Goal: Transaction & Acquisition: Purchase product/service

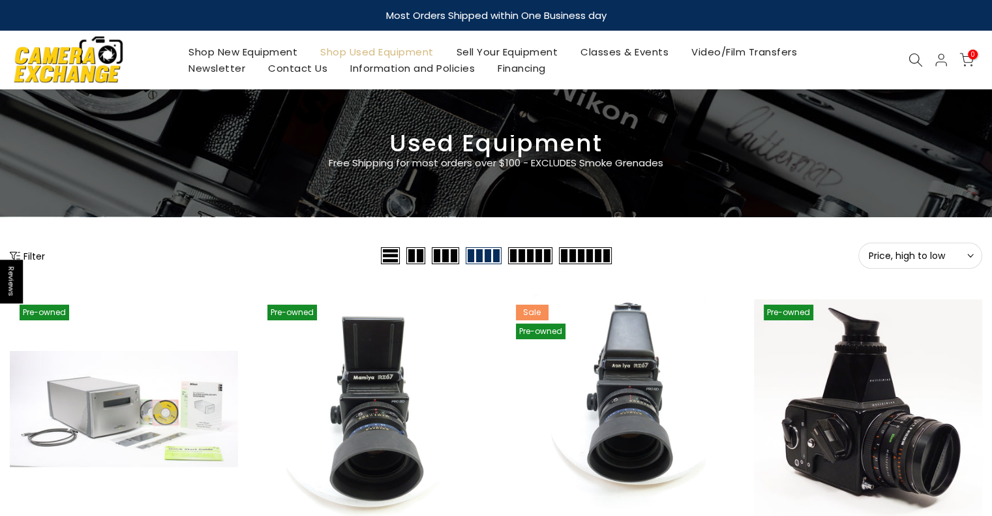
click at [29, 258] on button "Filter" at bounding box center [27, 255] width 35 height 13
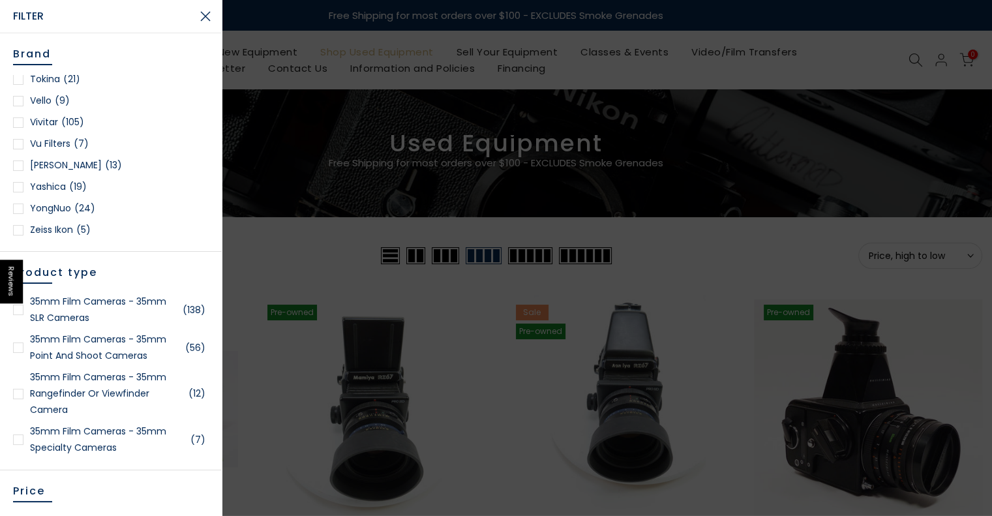
scroll to position [1988, 0]
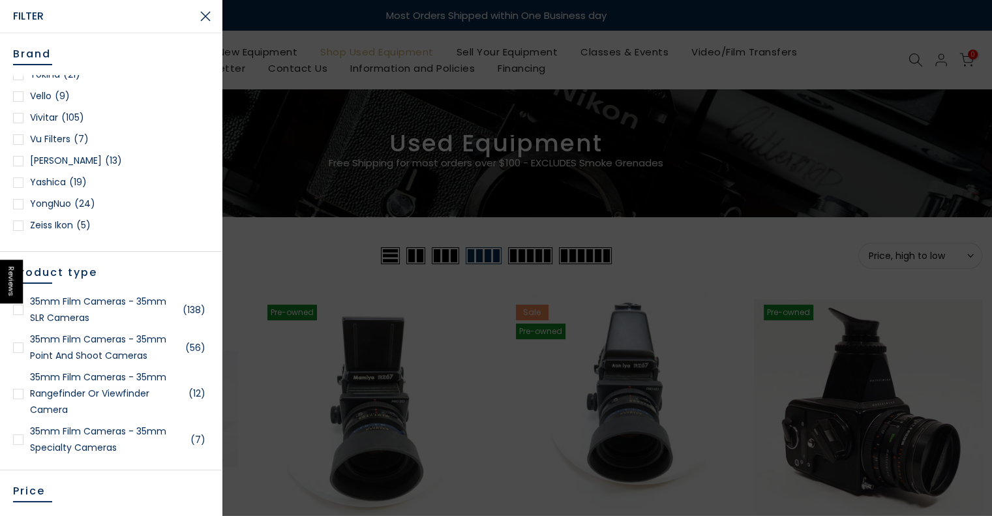
click at [50, 182] on link "Yashica (19)" at bounding box center [111, 182] width 196 height 16
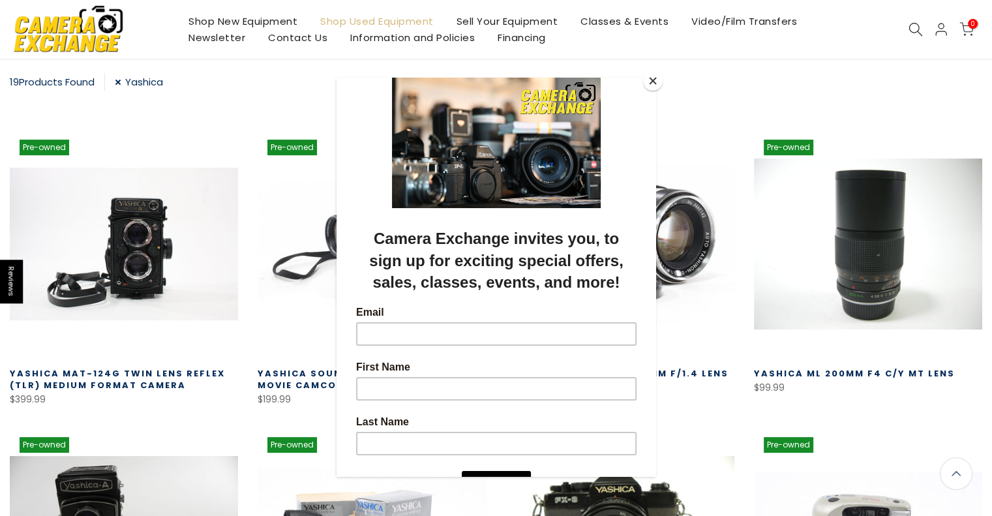
scroll to position [229, 0]
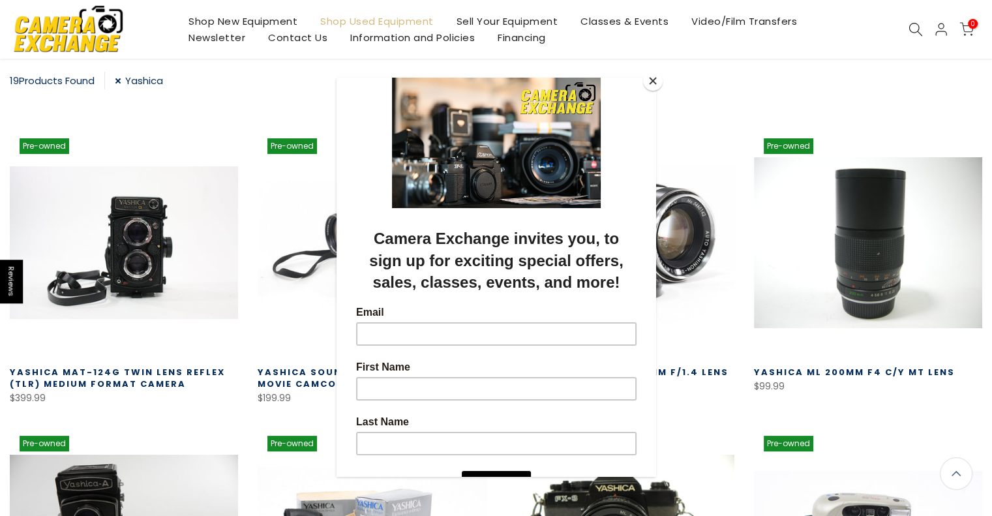
click at [652, 81] on button "Close" at bounding box center [653, 81] width 20 height 20
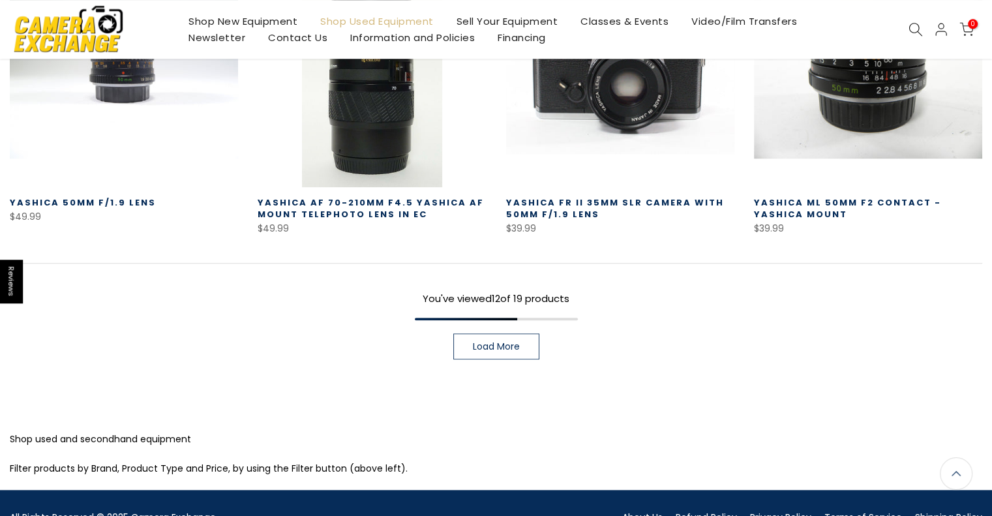
scroll to position [995, 0]
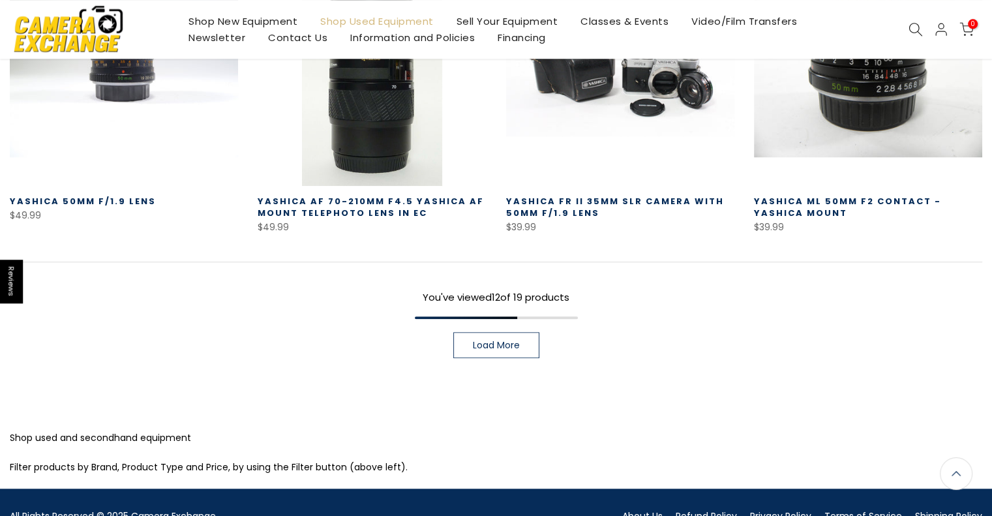
click at [509, 340] on span "Load More" at bounding box center [496, 344] width 47 height 9
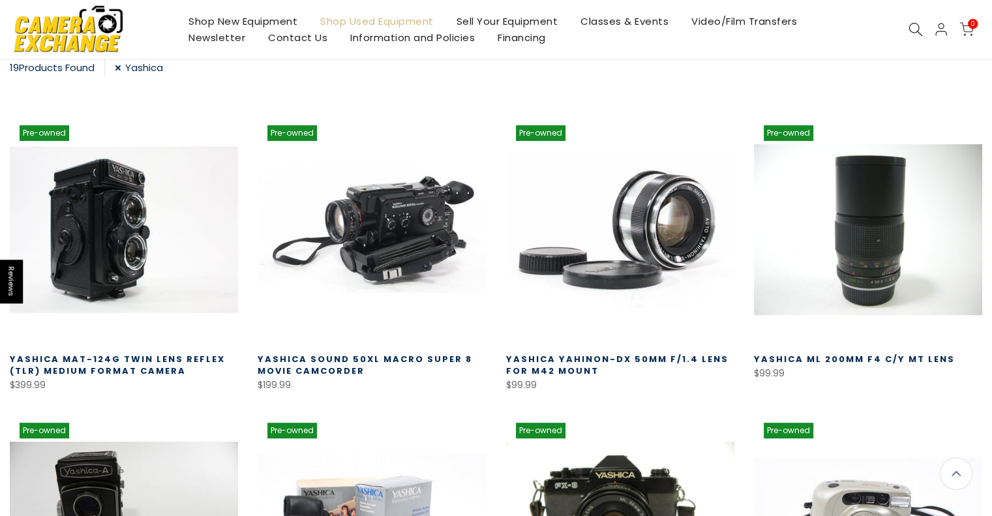
scroll to position [243, 0]
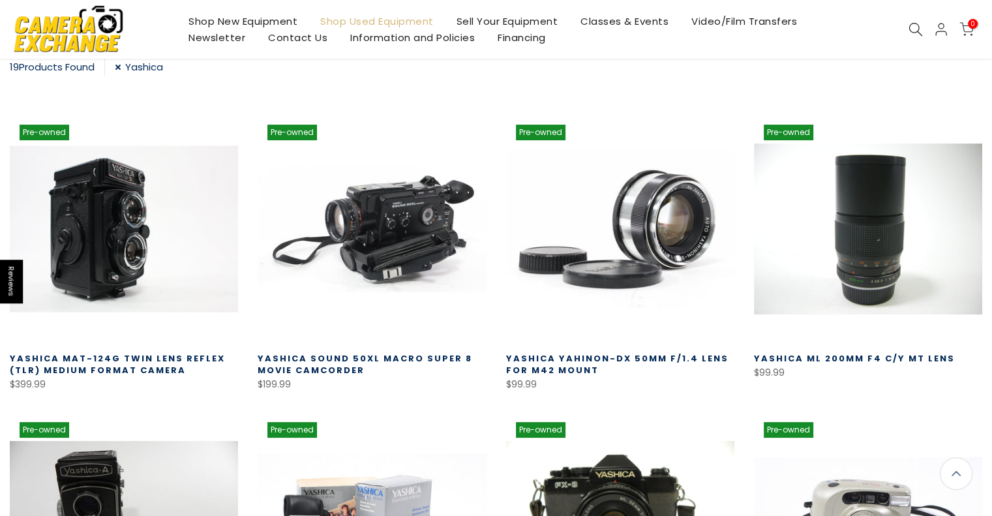
click at [104, 234] on link at bounding box center [124, 229] width 228 height 228
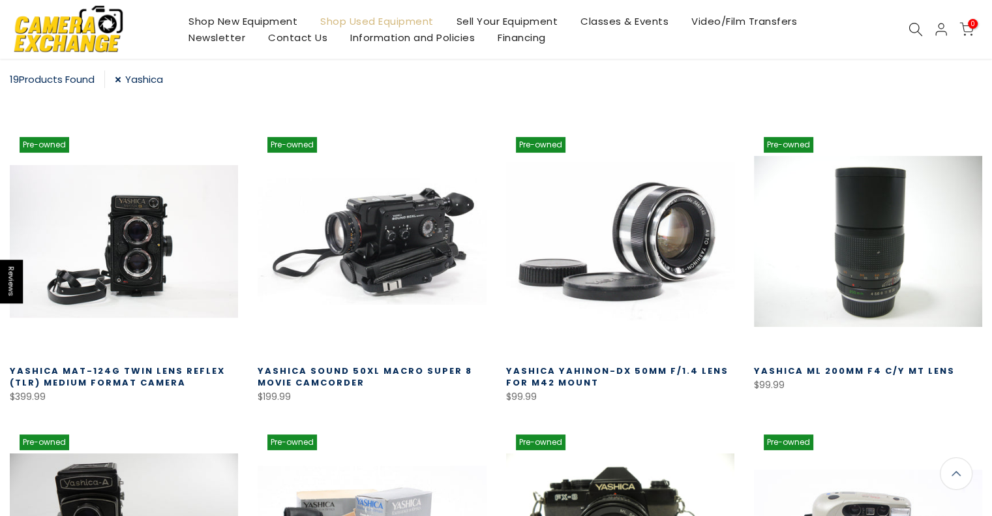
scroll to position [228, 0]
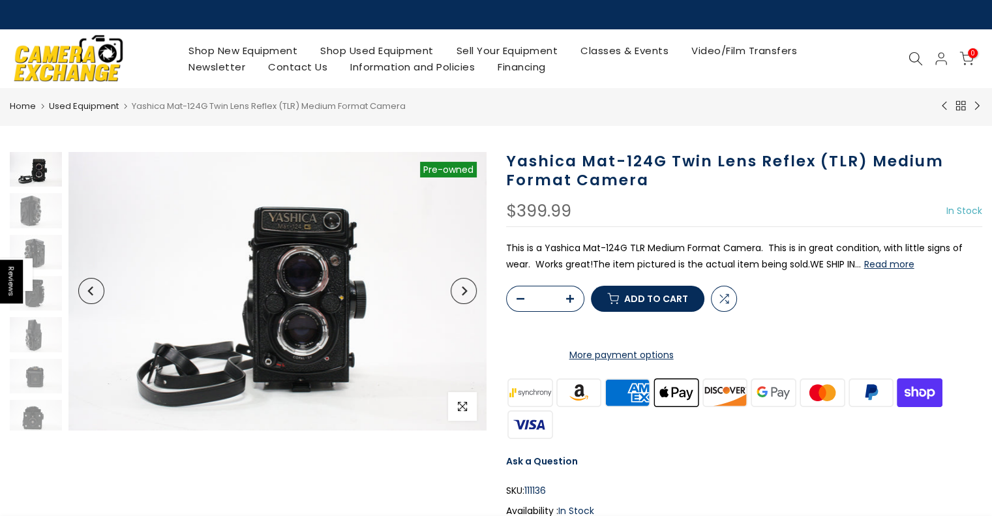
click at [299, 299] on img at bounding box center [277, 291] width 418 height 278
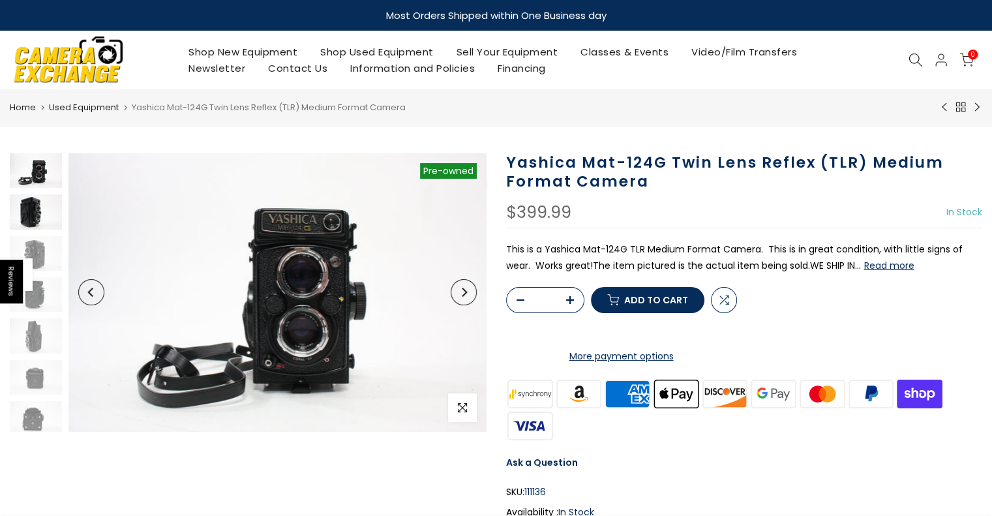
click at [29, 207] on img at bounding box center [36, 211] width 52 height 35
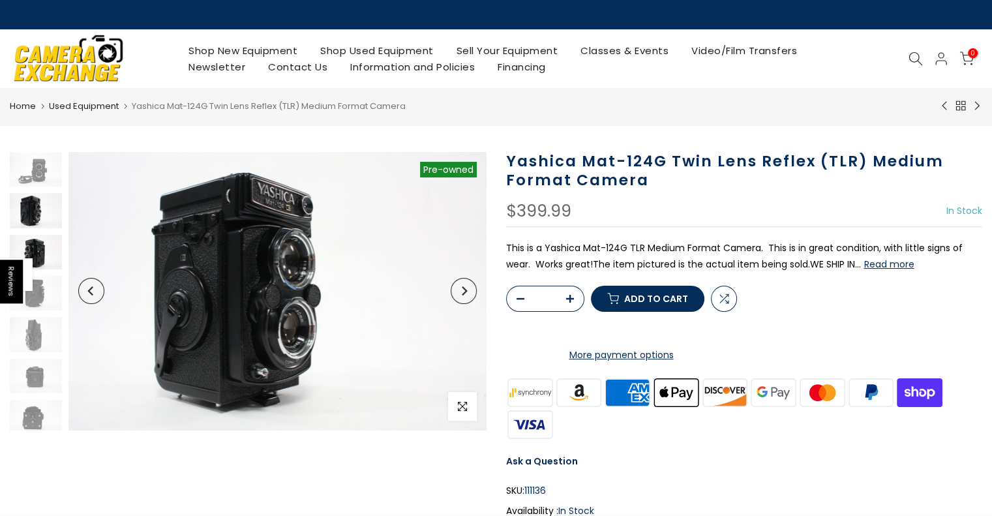
click at [37, 252] on img at bounding box center [36, 252] width 52 height 35
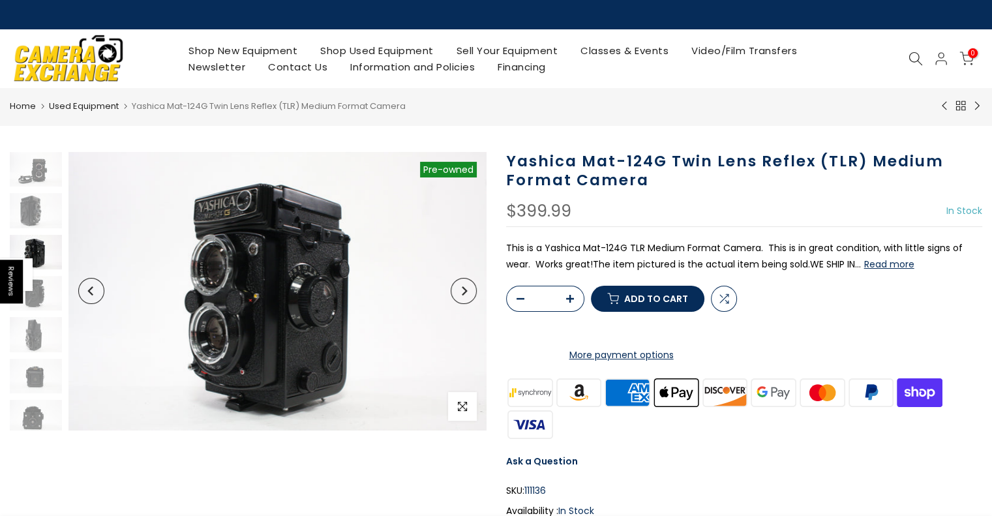
scroll to position [18, 0]
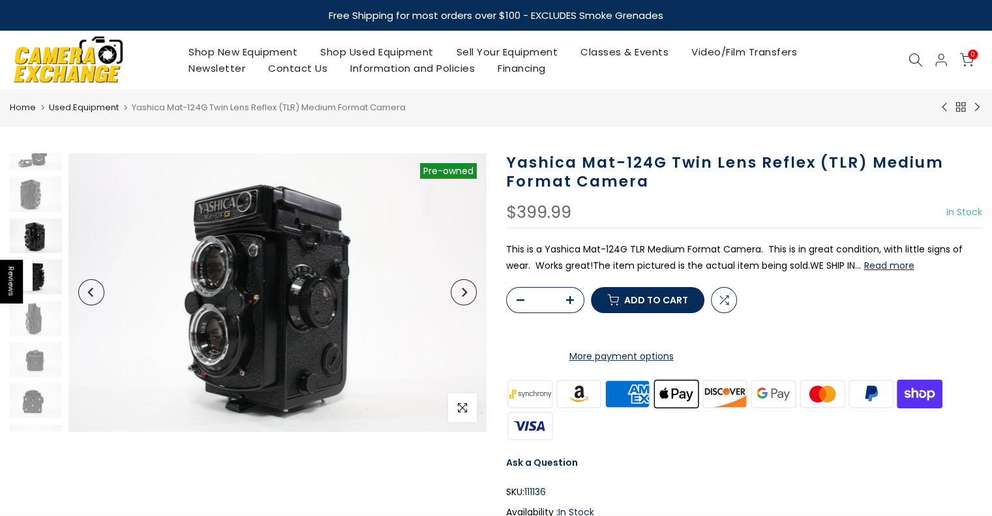
click at [37, 285] on img at bounding box center [36, 276] width 52 height 35
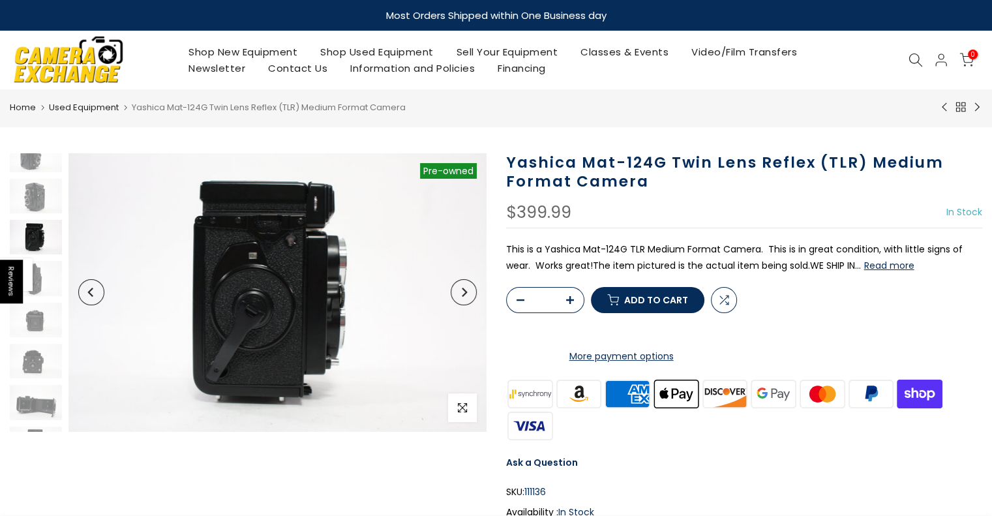
scroll to position [59, 0]
click at [31, 319] on img at bounding box center [36, 318] width 52 height 35
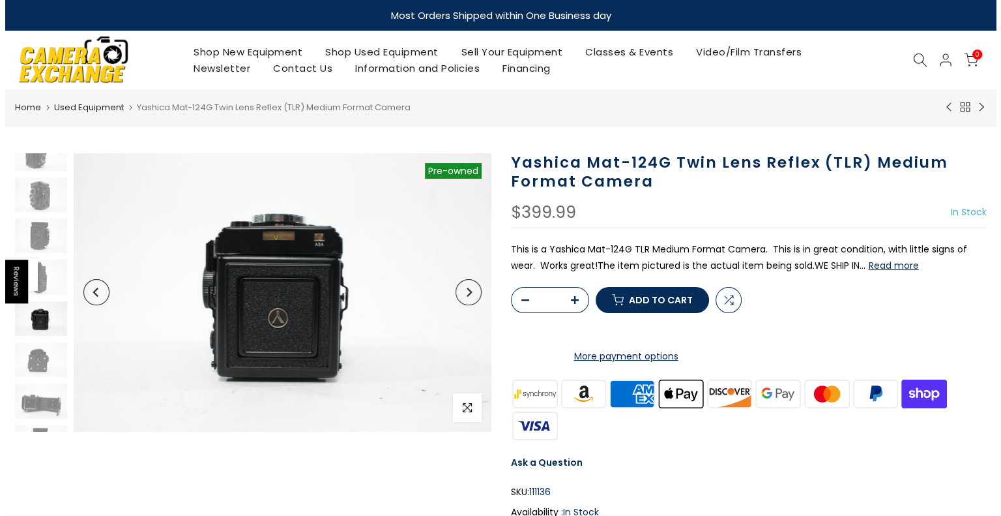
scroll to position [86, 0]
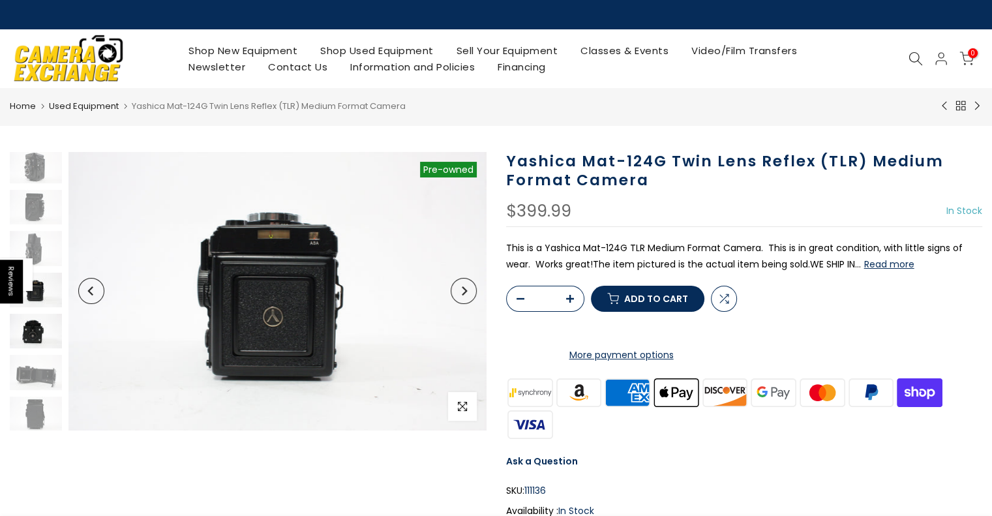
click at [31, 338] on img at bounding box center [36, 331] width 52 height 35
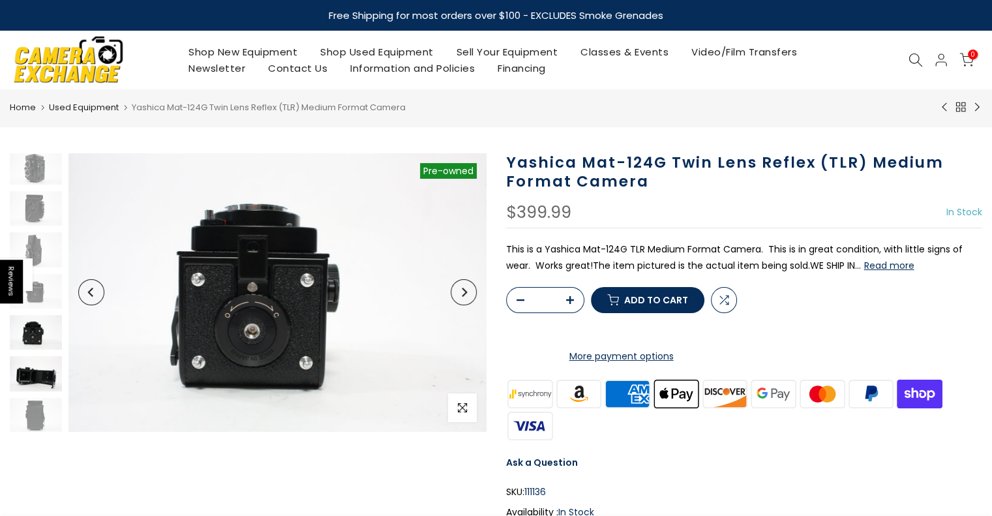
click at [33, 370] on img at bounding box center [36, 373] width 52 height 35
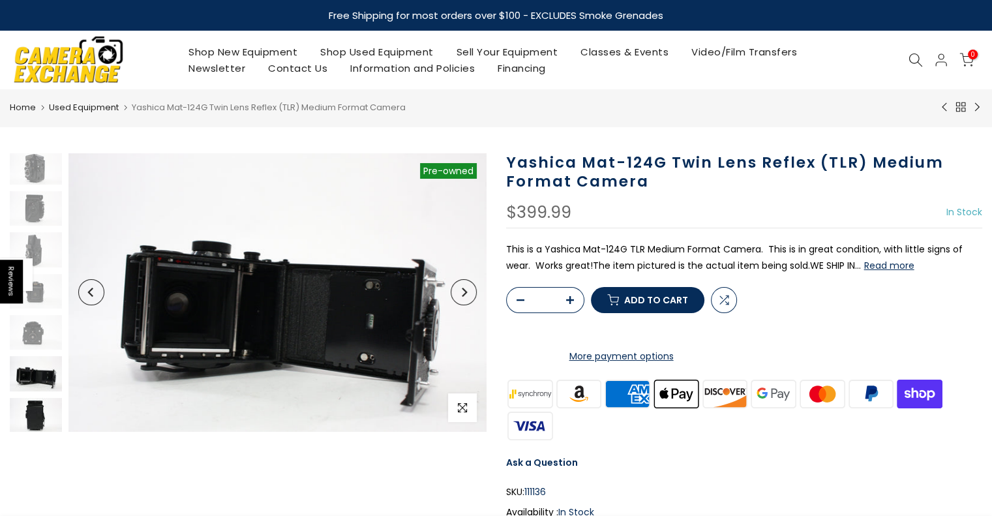
click at [33, 415] on img at bounding box center [36, 415] width 52 height 35
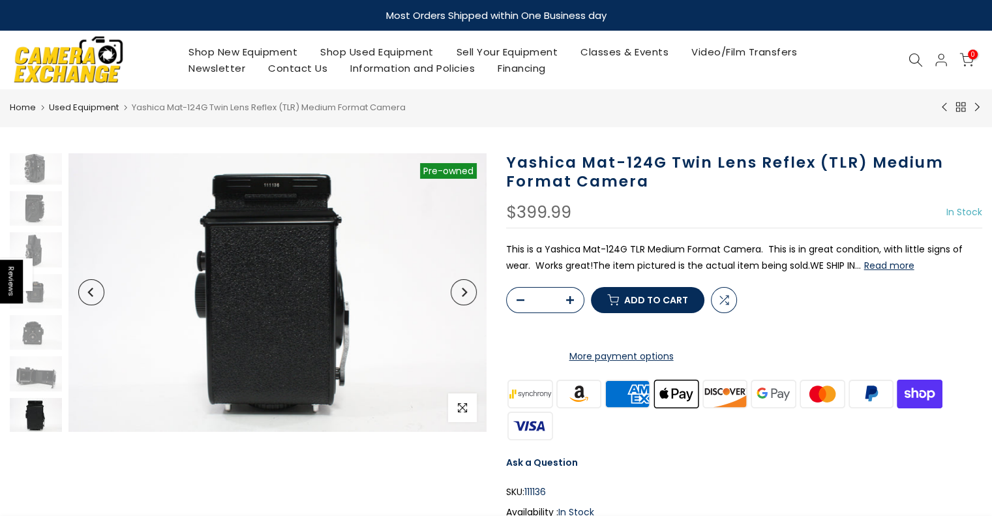
click at [861, 287] on div at bounding box center [744, 287] width 477 height 0
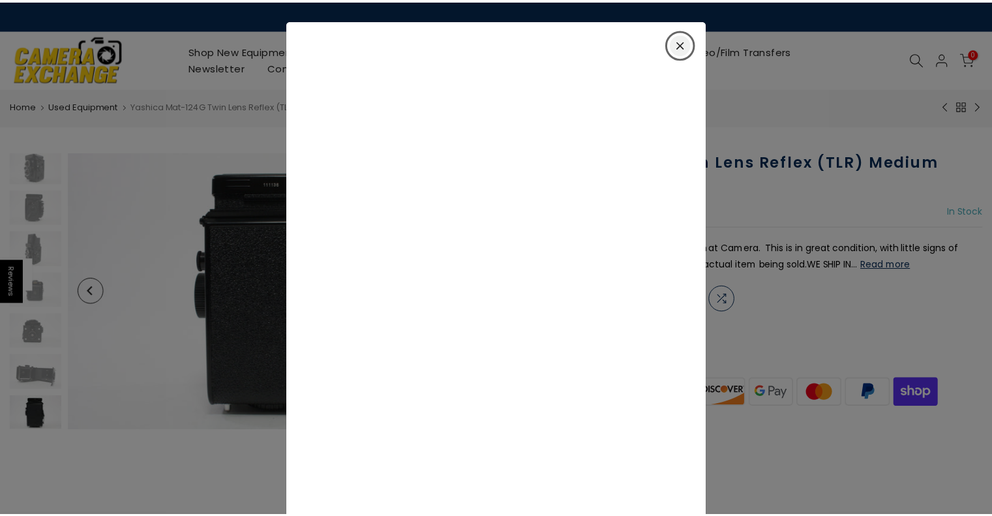
scroll to position [26, 0]
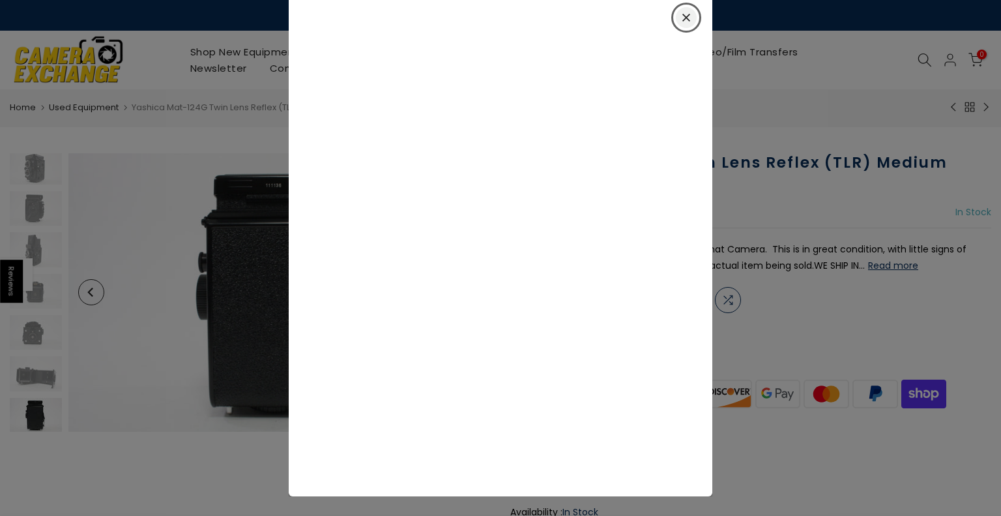
click at [681, 12] on div "Close" at bounding box center [686, 17] width 21 height 21
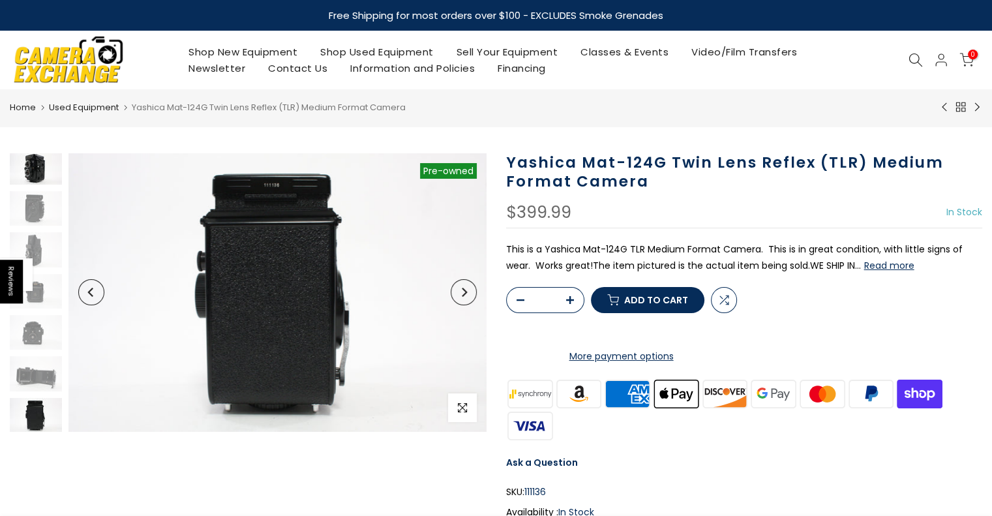
click at [35, 169] on img at bounding box center [36, 167] width 52 height 35
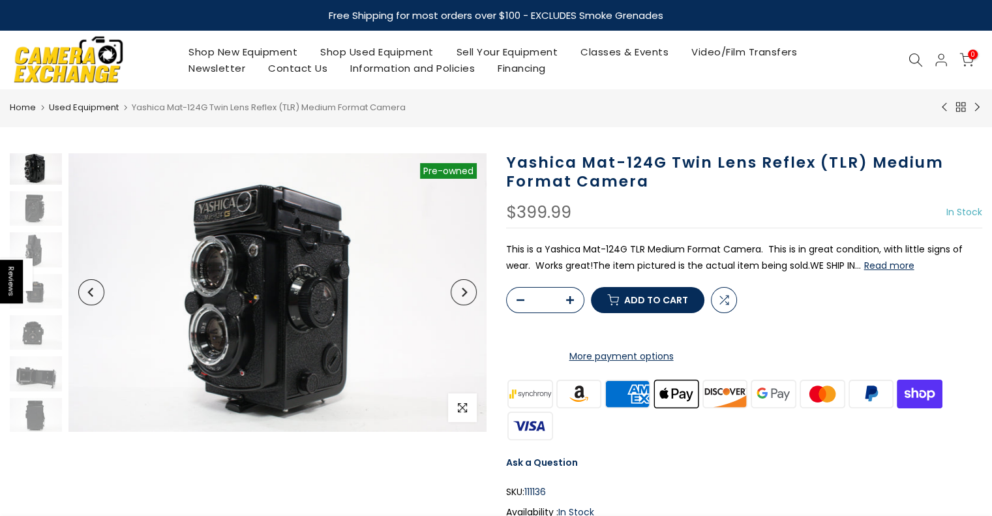
scroll to position [18, 0]
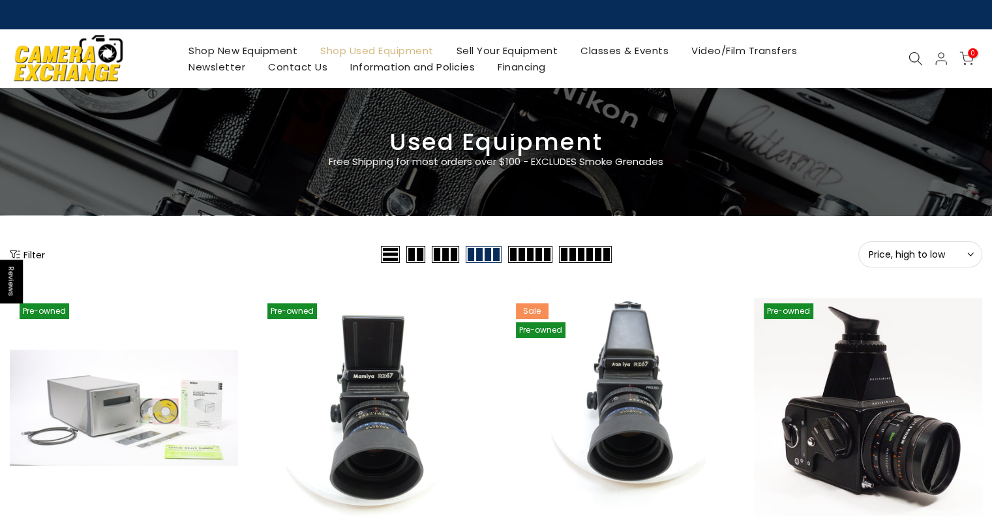
click at [35, 254] on button "Filter" at bounding box center [27, 254] width 35 height 13
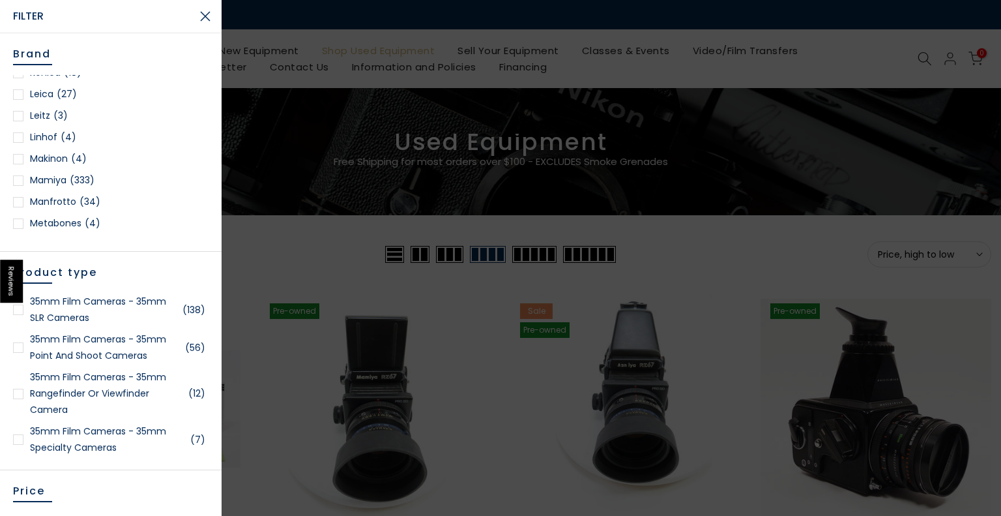
scroll to position [964, 0]
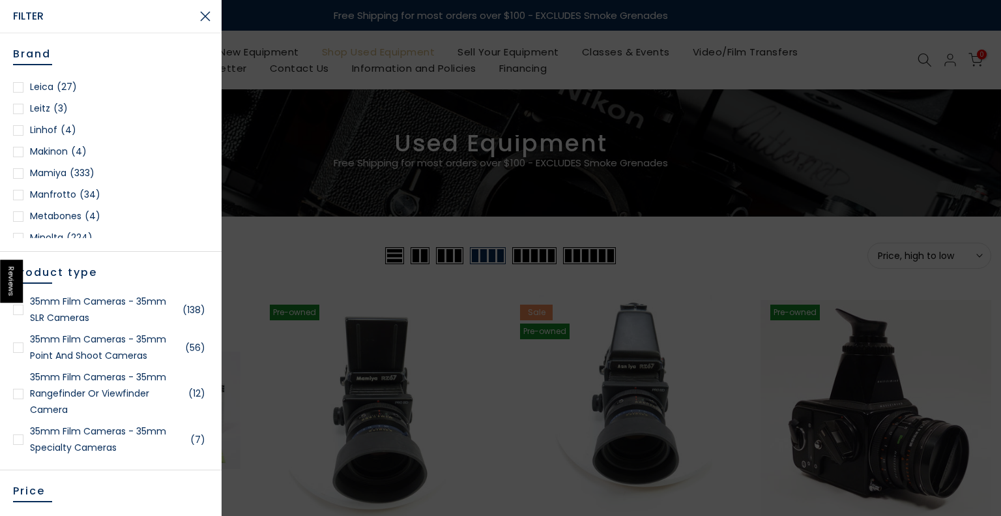
click at [46, 168] on link "Mamiya (333)" at bounding box center [111, 173] width 196 height 16
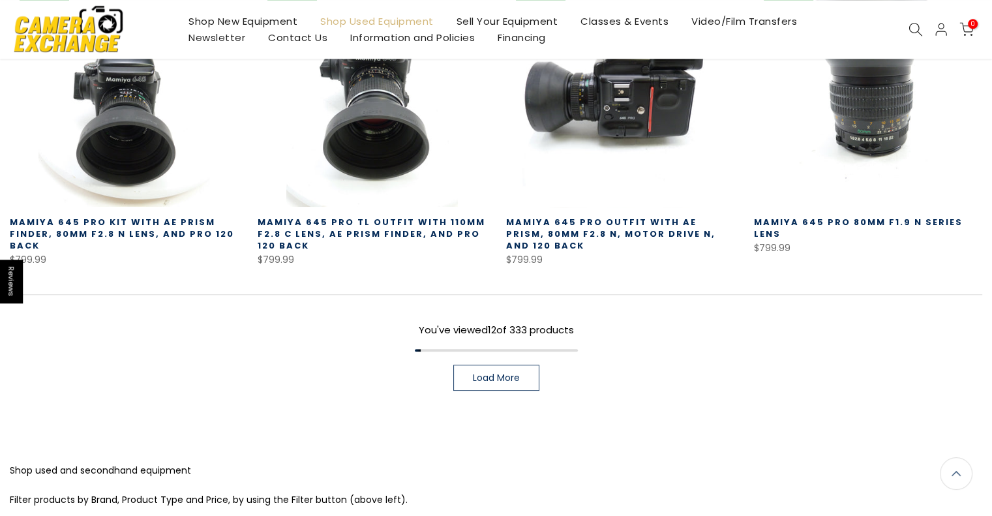
scroll to position [1001, 0]
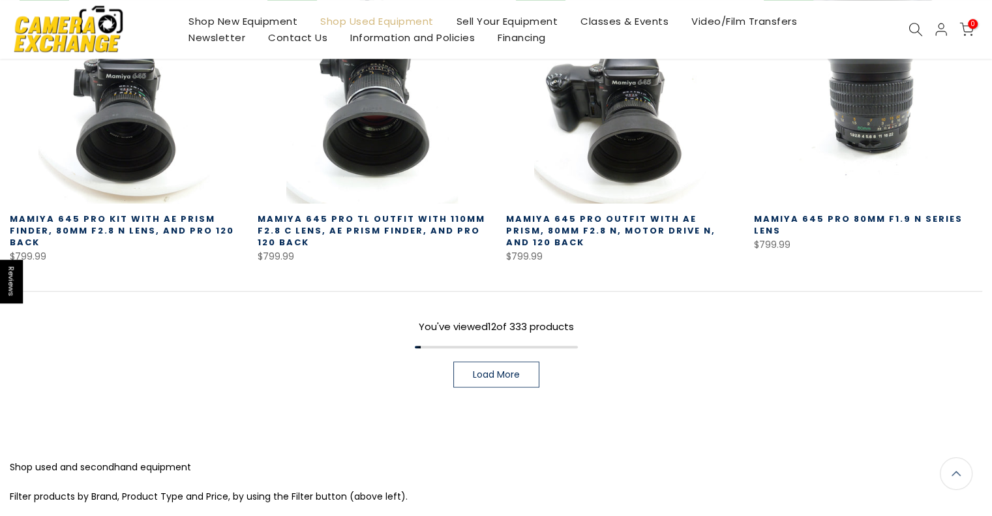
click at [493, 370] on span "Load More" at bounding box center [496, 374] width 47 height 9
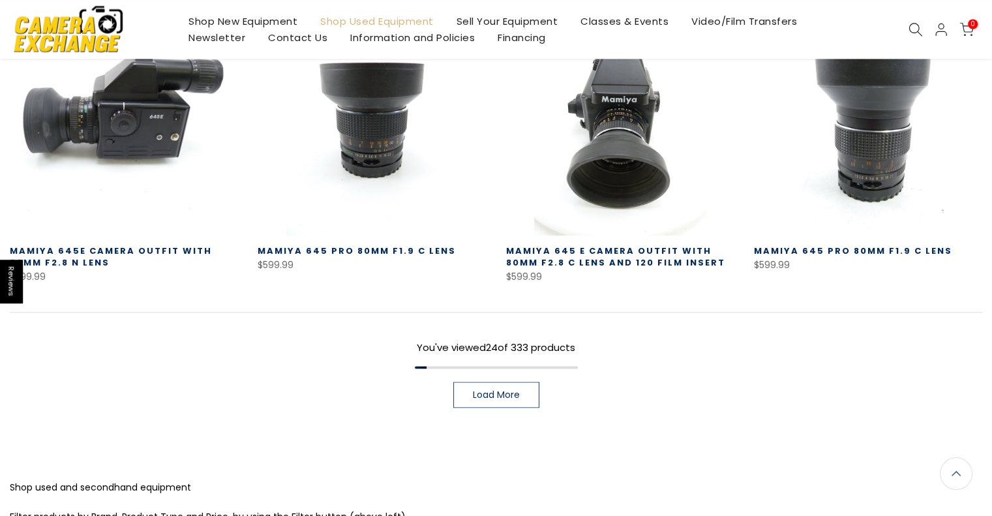
scroll to position [1898, 0]
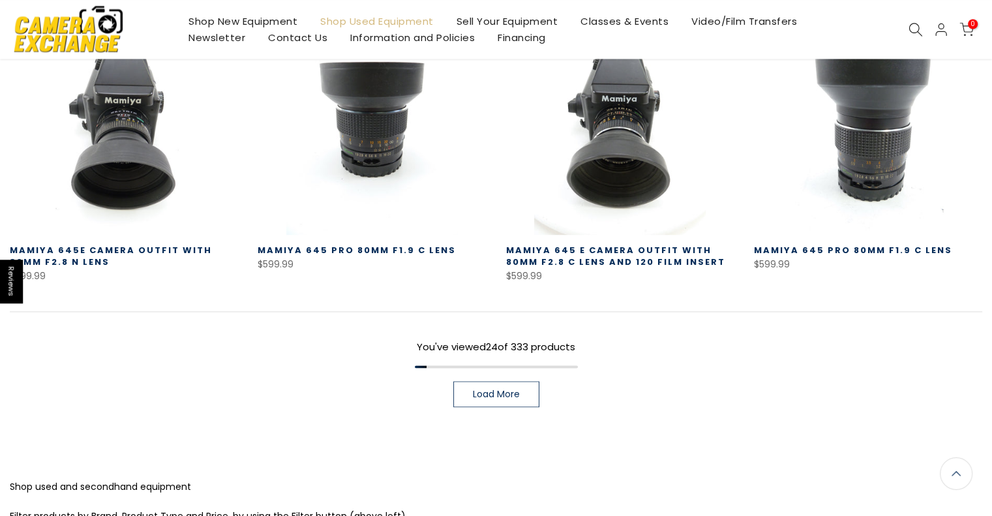
click at [506, 389] on span "Load More" at bounding box center [496, 393] width 47 height 9
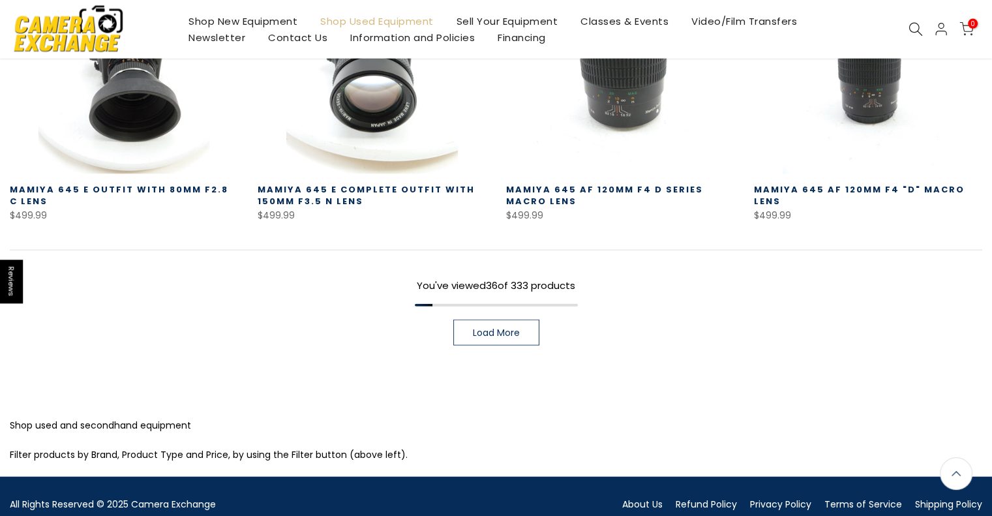
scroll to position [2868, 0]
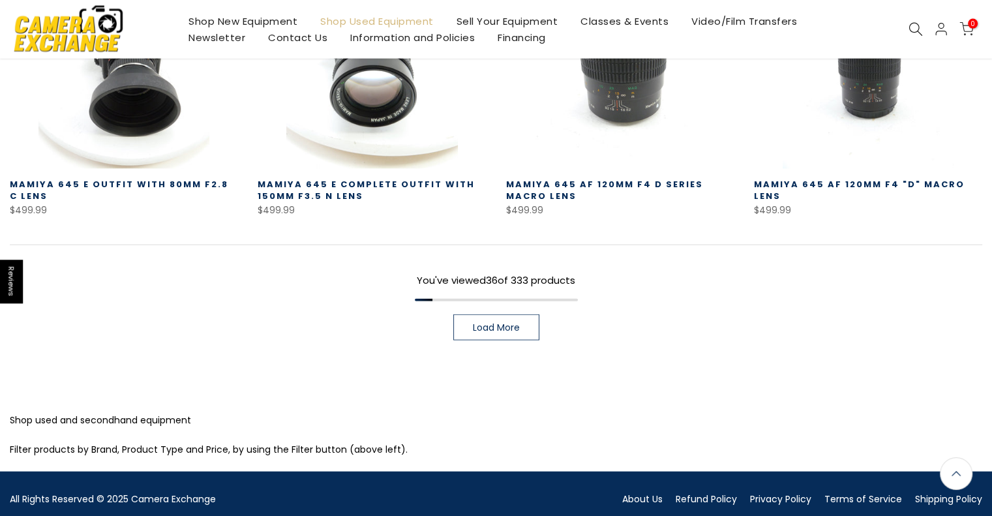
click at [501, 323] on span "Load More" at bounding box center [496, 327] width 47 height 9
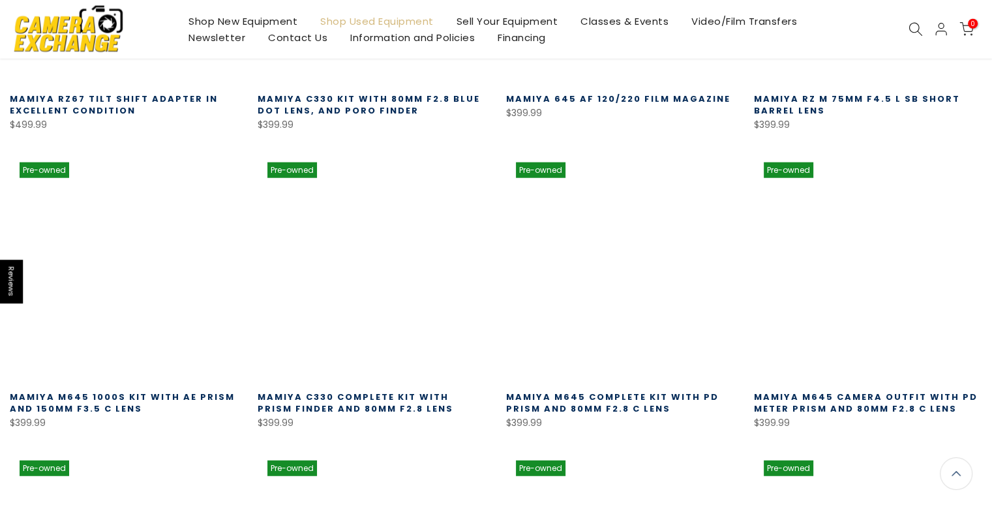
scroll to position [3247, 0]
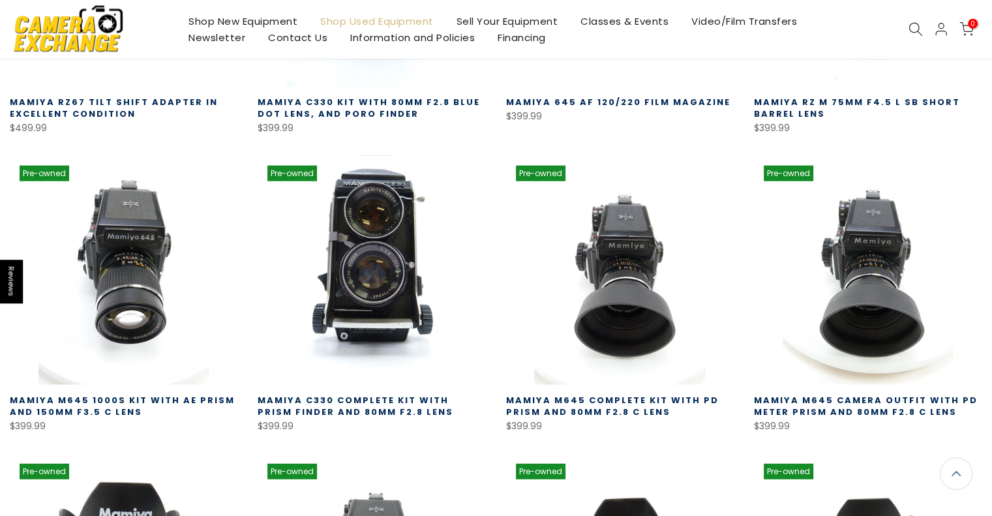
click at [383, 222] on link at bounding box center [372, 270] width 228 height 228
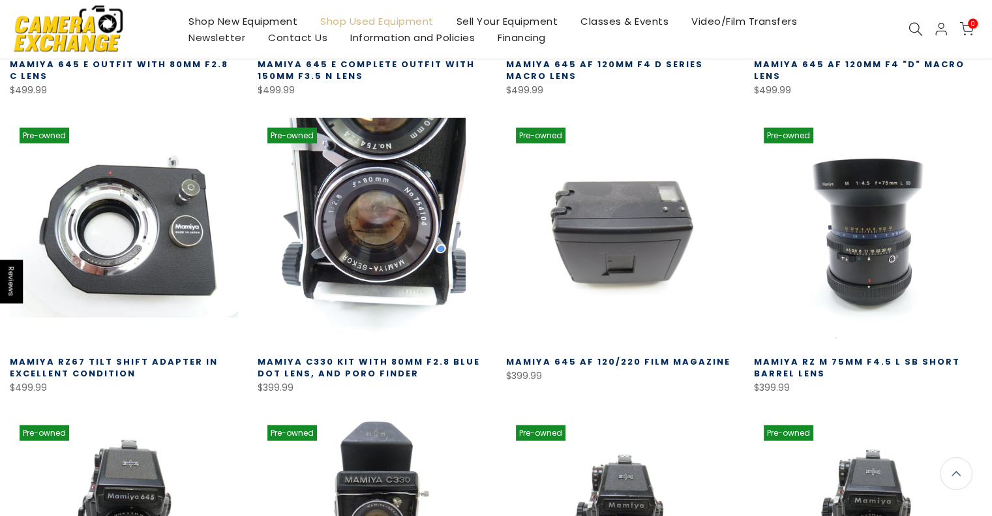
scroll to position [2990, 0]
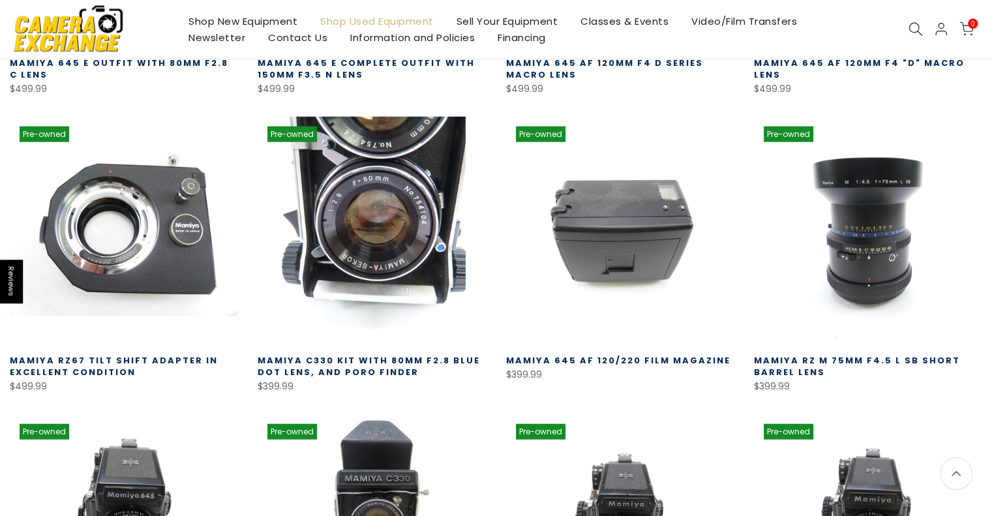
click at [364, 177] on link at bounding box center [372, 231] width 228 height 228
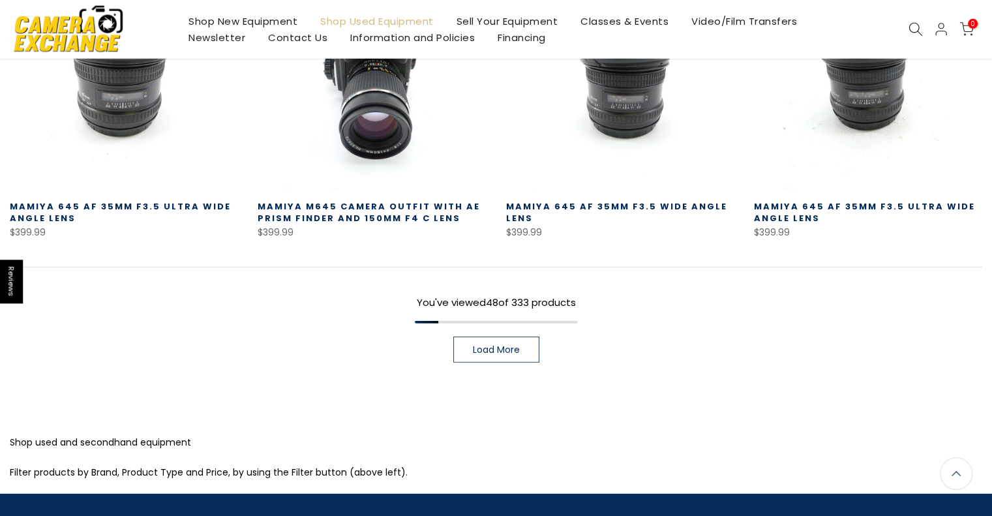
scroll to position [3738, 0]
click at [503, 344] on span "Load More" at bounding box center [496, 348] width 47 height 9
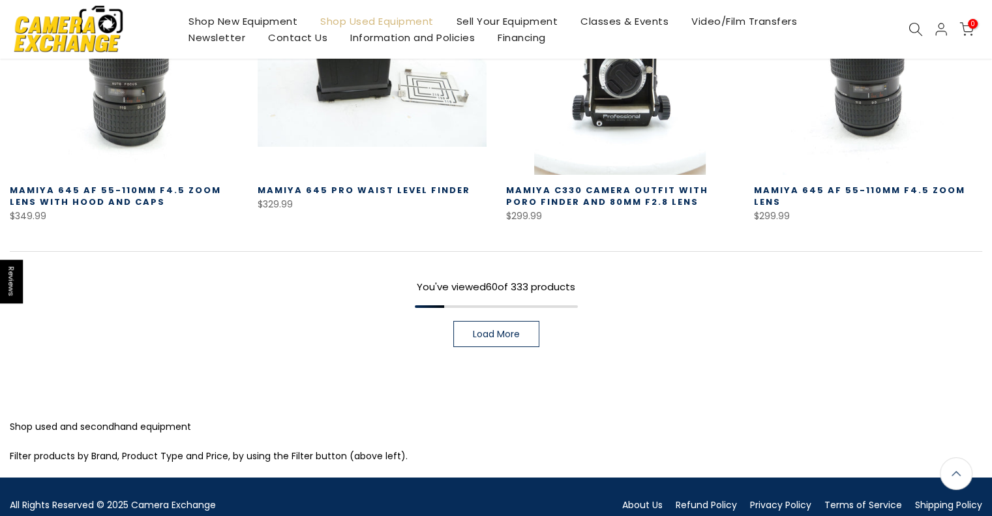
scroll to position [4650, 0]
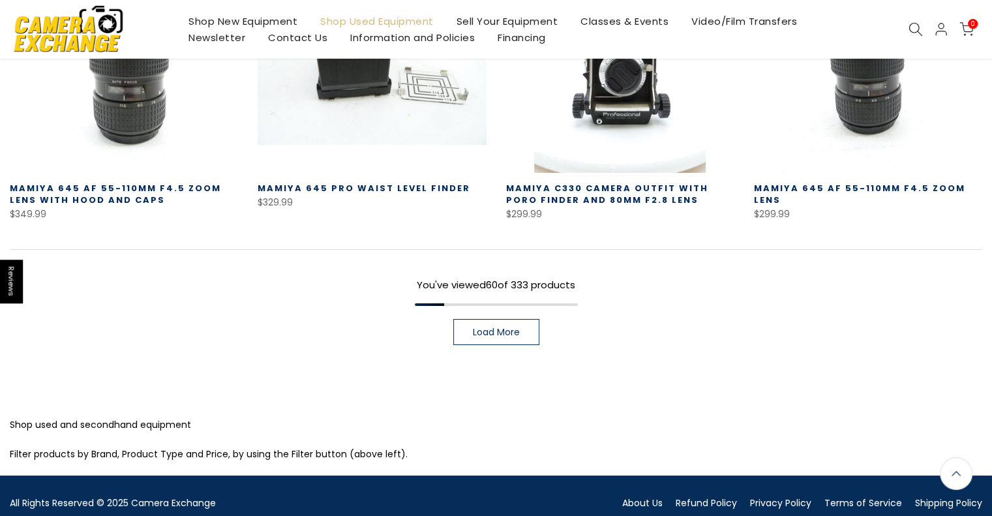
click at [509, 327] on span "Load More" at bounding box center [496, 331] width 47 height 9
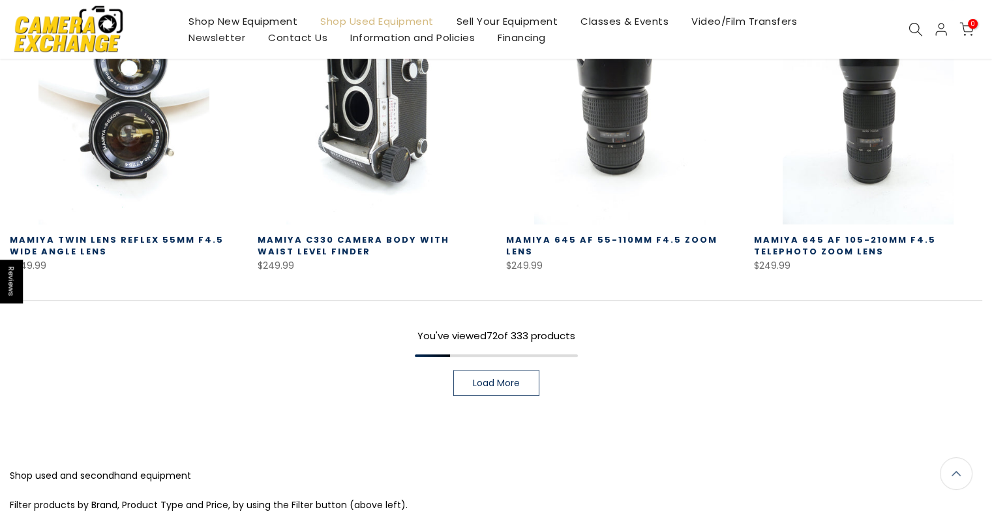
scroll to position [5490, 0]
click at [498, 378] on span "Load More" at bounding box center [496, 382] width 47 height 9
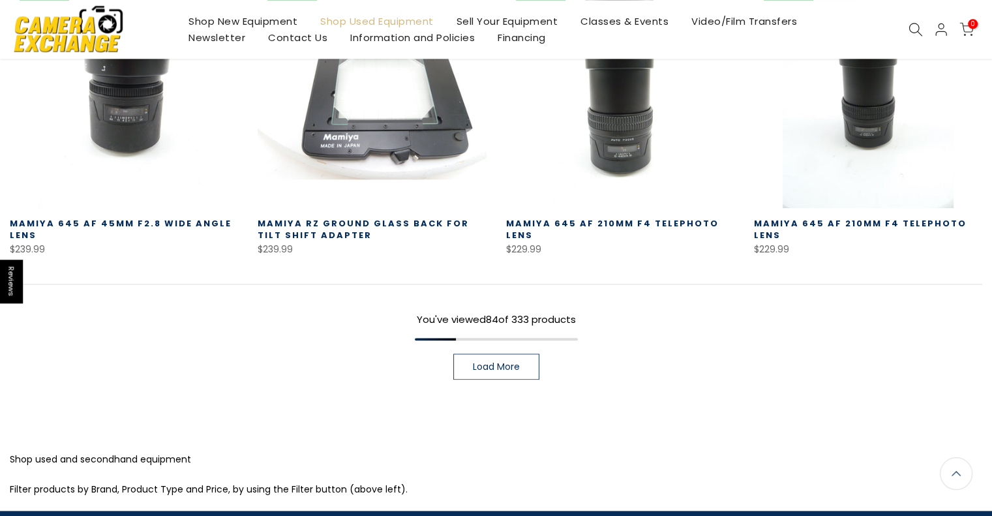
scroll to position [6412, 0]
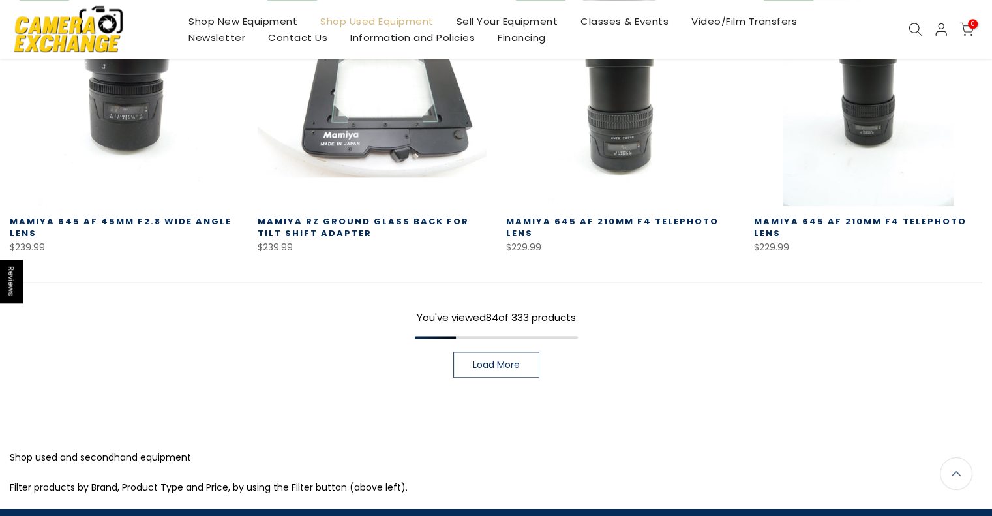
click at [499, 360] on span "Load More" at bounding box center [496, 364] width 47 height 9
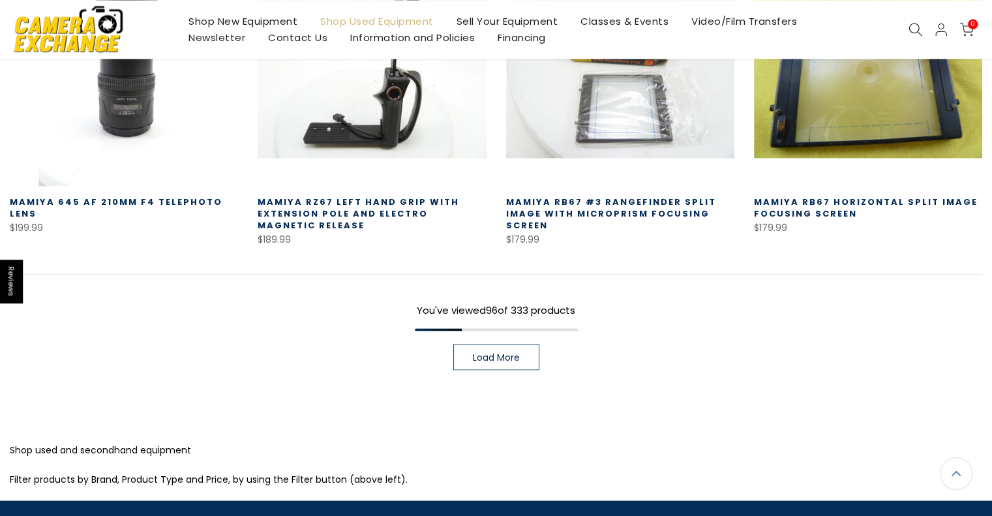
scroll to position [7328, 0]
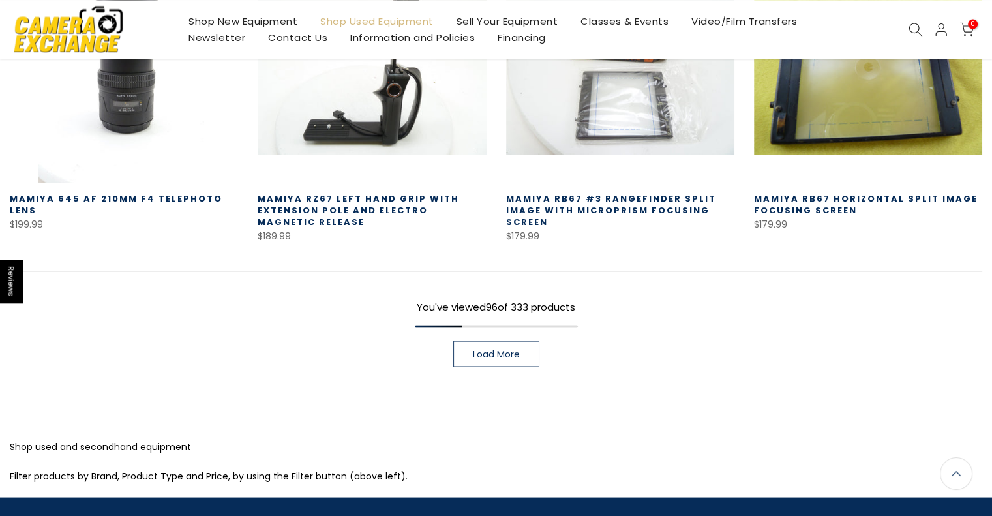
click at [501, 349] on span "Load More" at bounding box center [496, 353] width 47 height 9
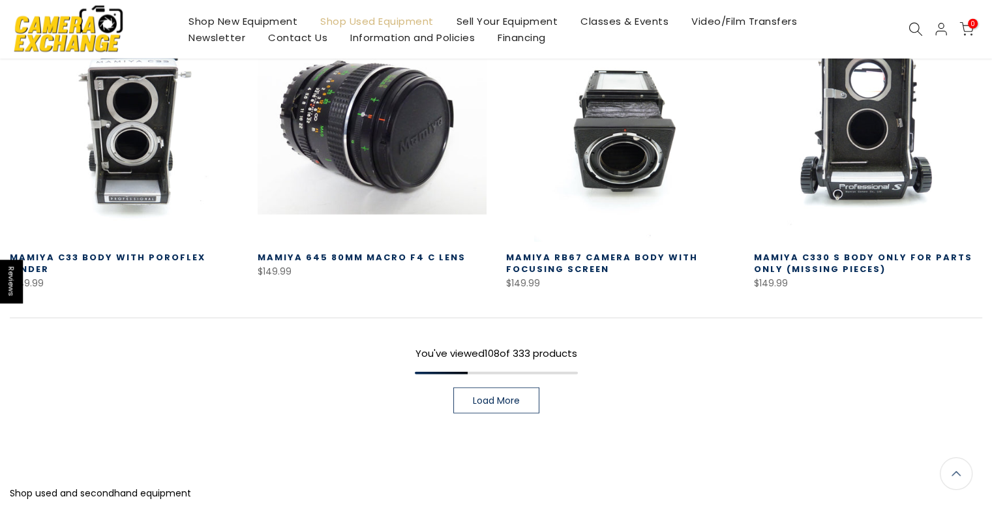
scroll to position [8185, 0]
click at [501, 396] on span "Load More" at bounding box center [496, 400] width 47 height 9
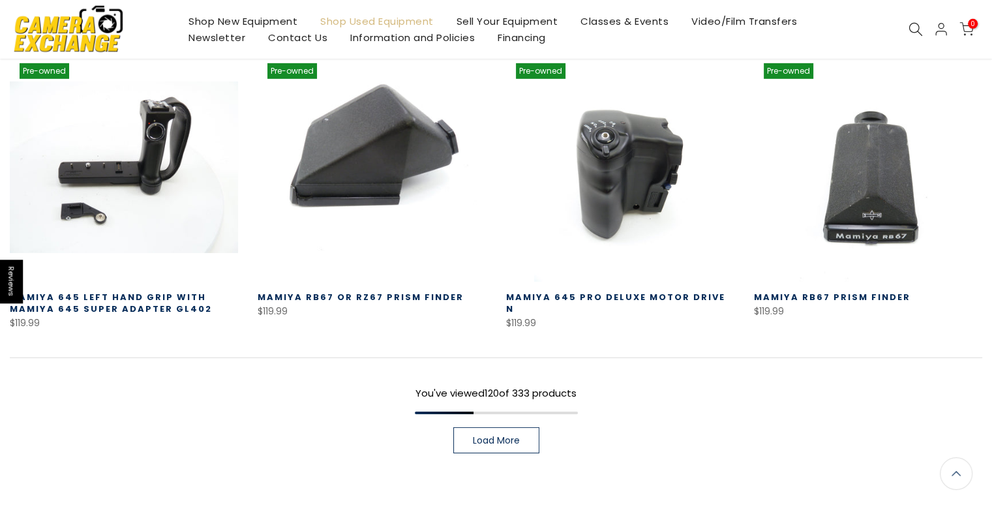
scroll to position [9036, 0]
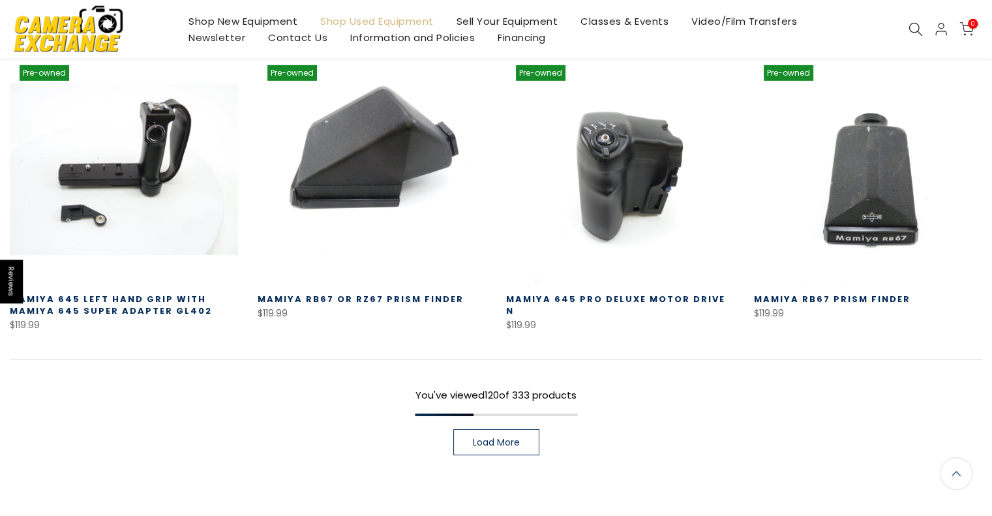
click at [506, 435] on link "Load More" at bounding box center [496, 442] width 86 height 26
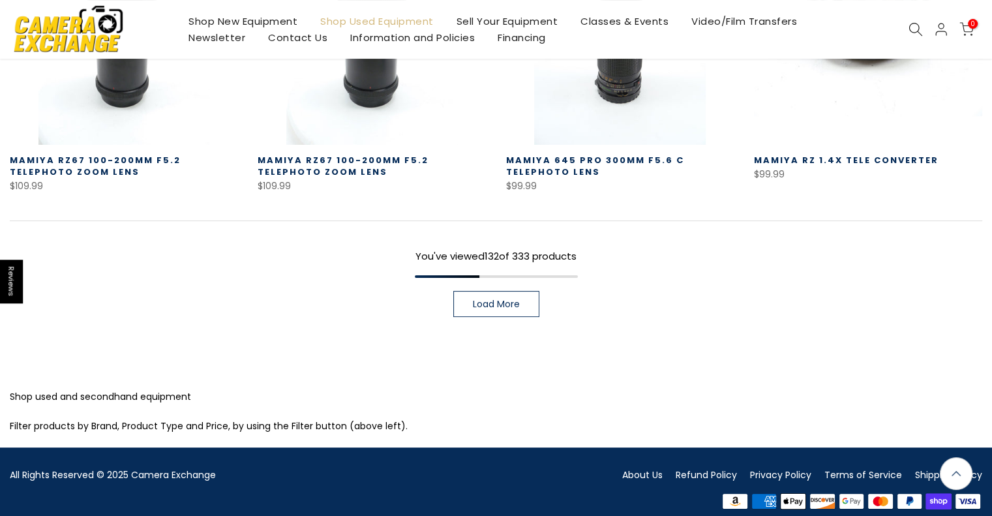
scroll to position [10070, 0]
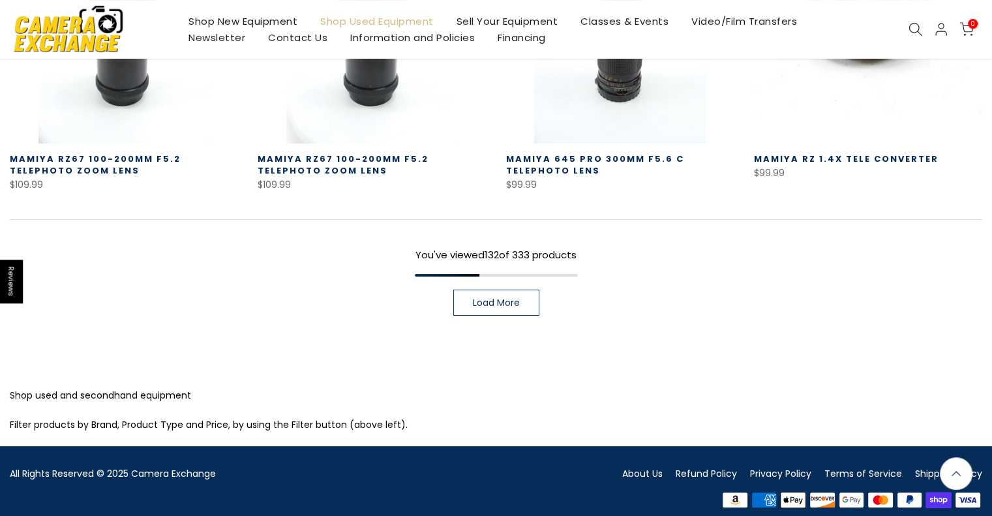
click at [497, 298] on span "Load More" at bounding box center [496, 302] width 47 height 9
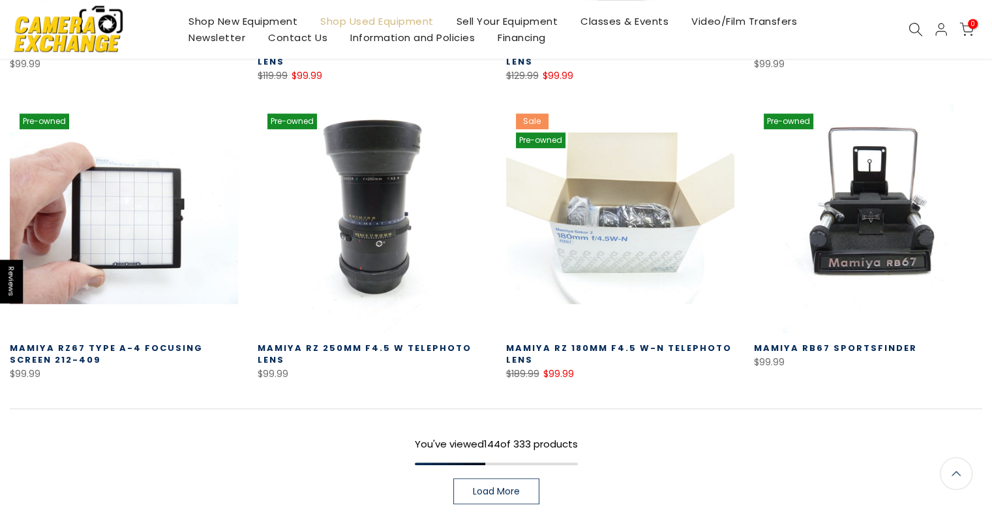
scroll to position [10772, 0]
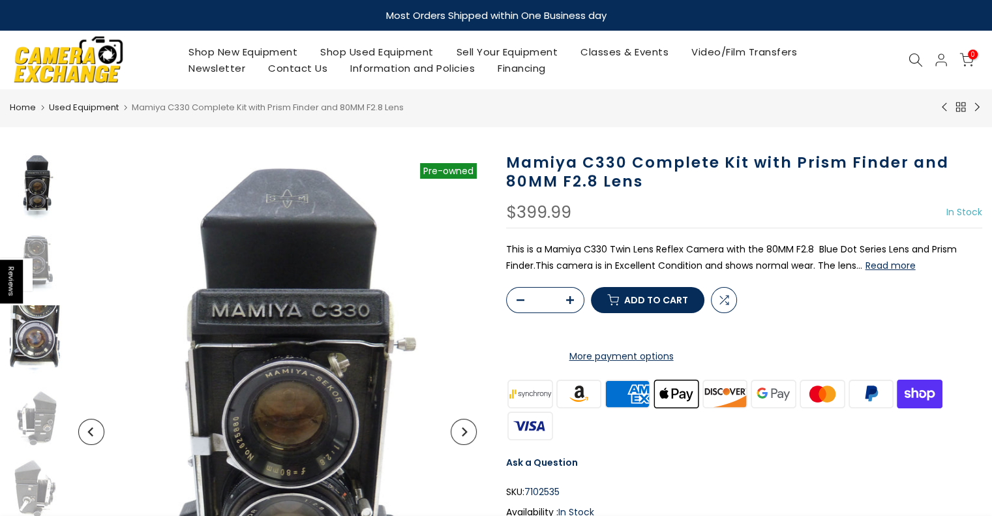
click at [37, 346] on img at bounding box center [36, 340] width 52 height 70
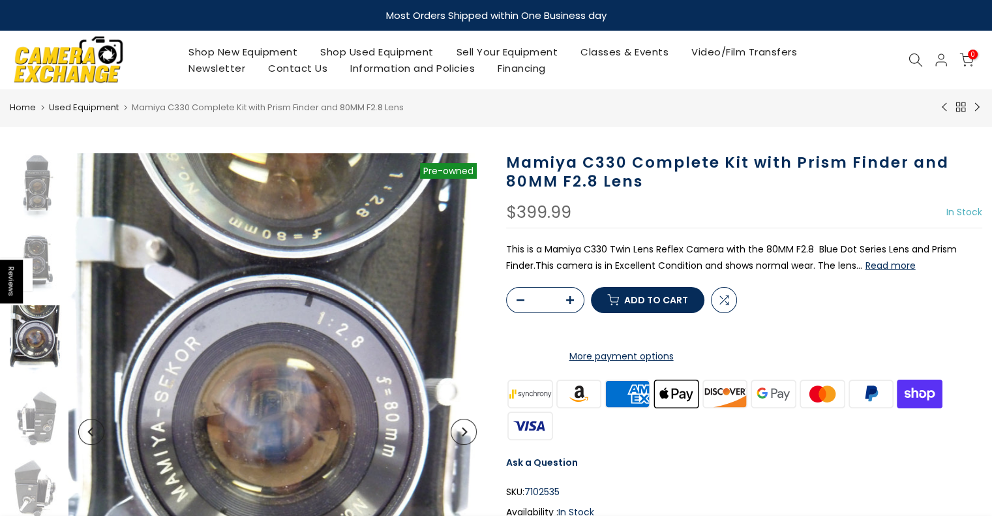
scroll to position [86, 0]
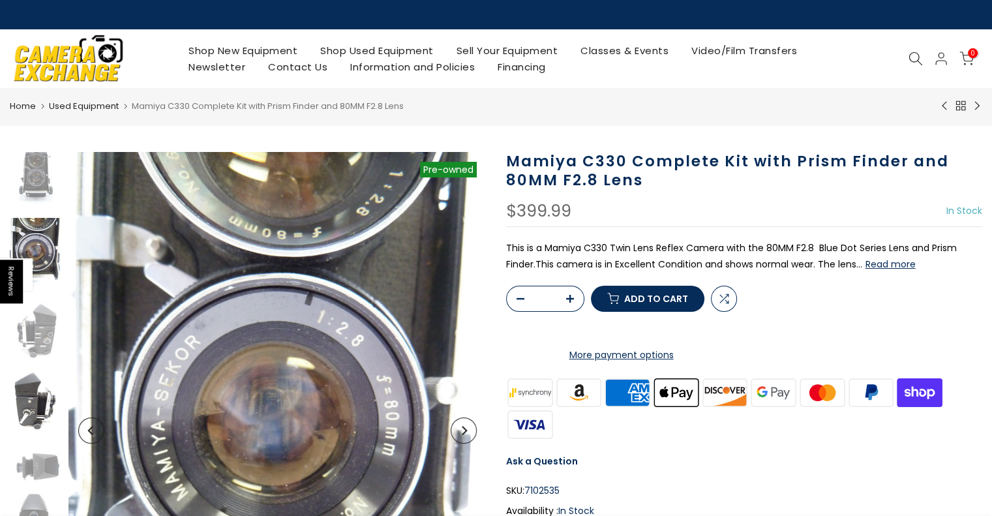
click at [31, 413] on img at bounding box center [36, 405] width 52 height 70
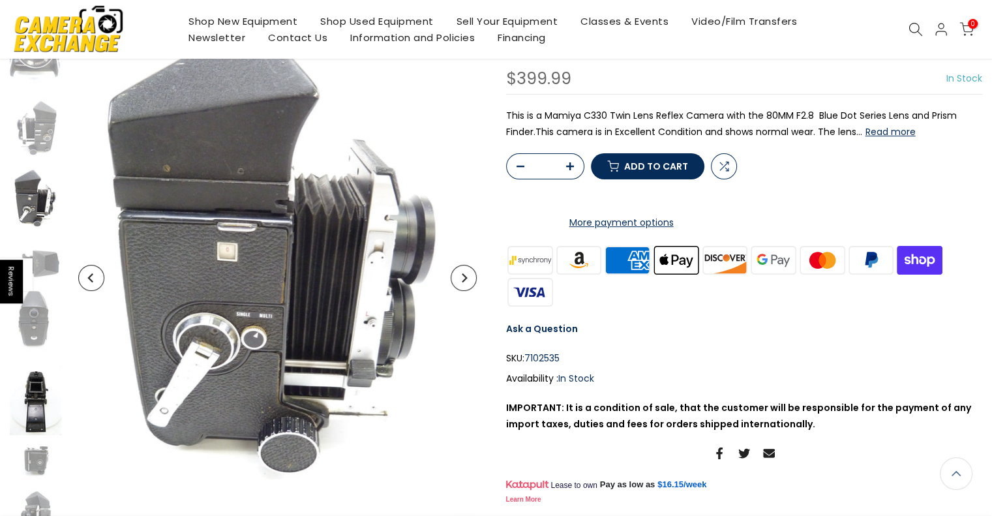
scroll to position [155, 0]
click at [42, 260] on img at bounding box center [36, 262] width 52 height 39
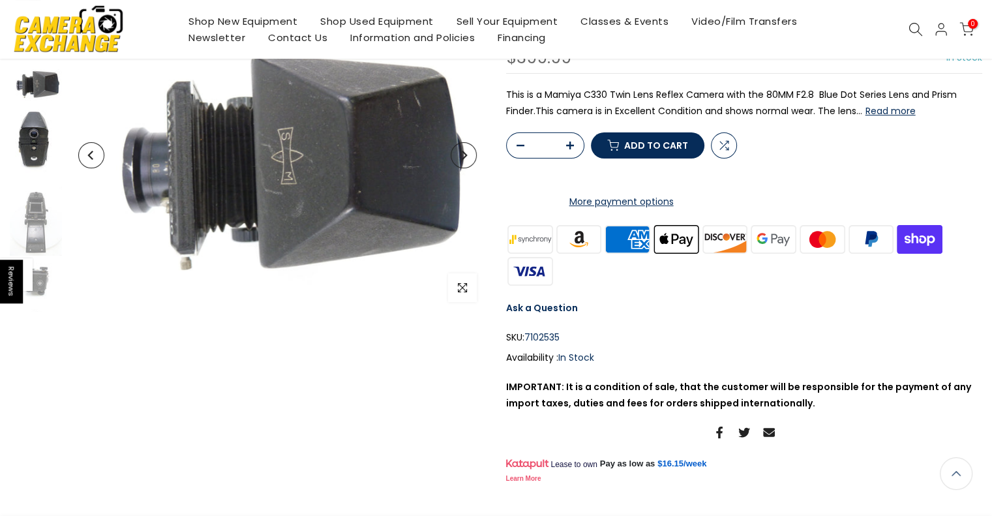
click at [35, 128] on img at bounding box center [36, 145] width 52 height 70
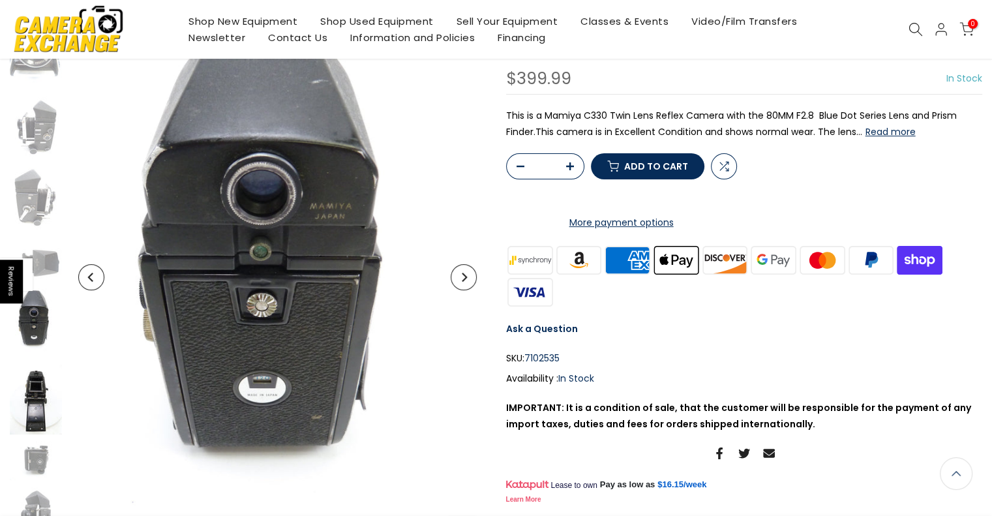
click at [36, 396] on img at bounding box center [36, 399] width 52 height 70
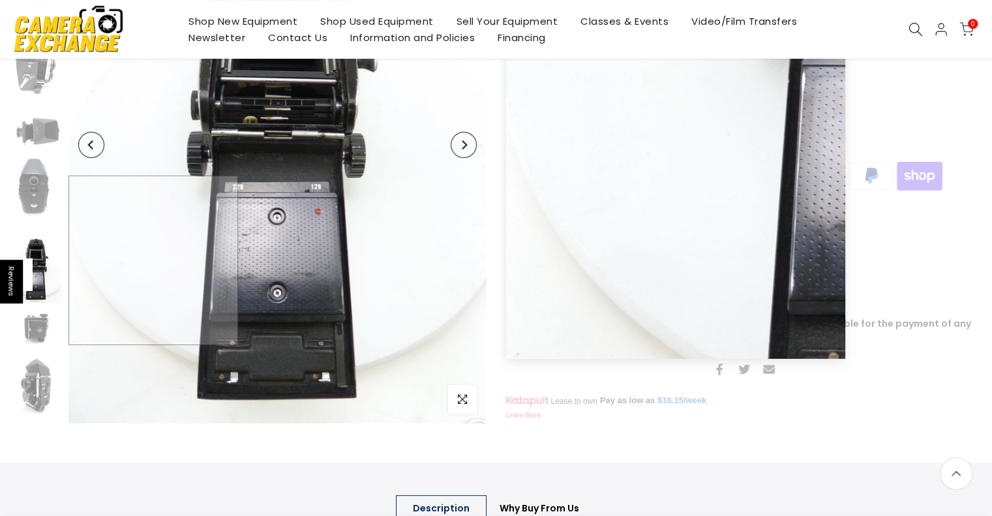
scroll to position [287, 0]
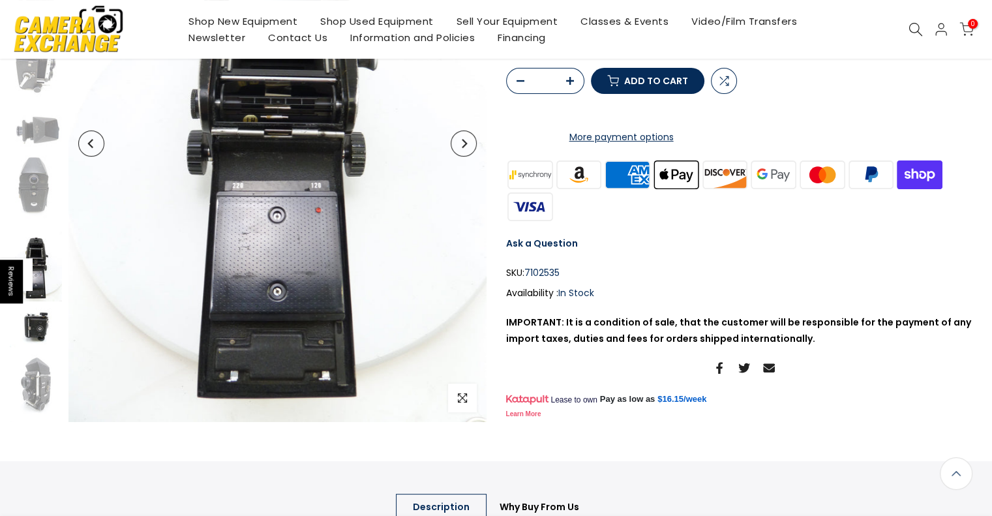
click at [35, 325] on img at bounding box center [36, 327] width 52 height 39
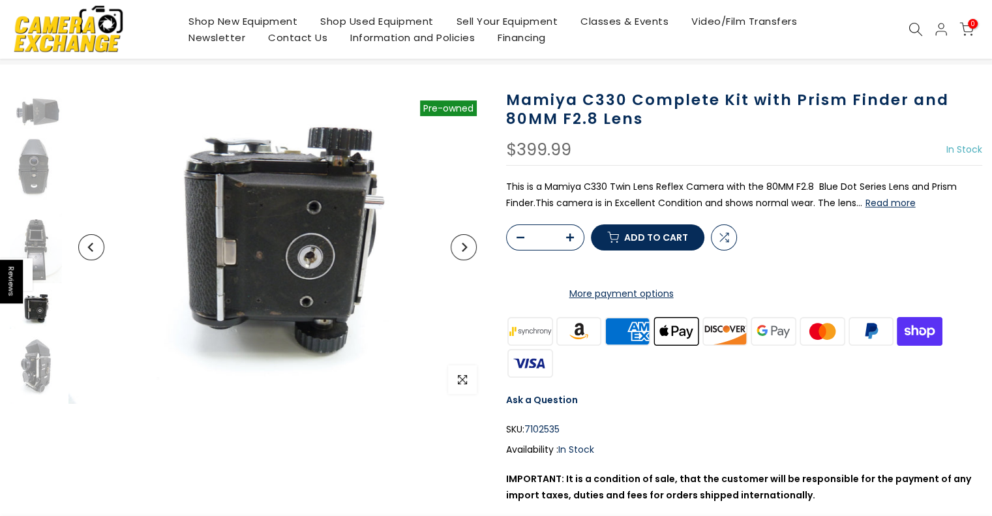
scroll to position [60, 0]
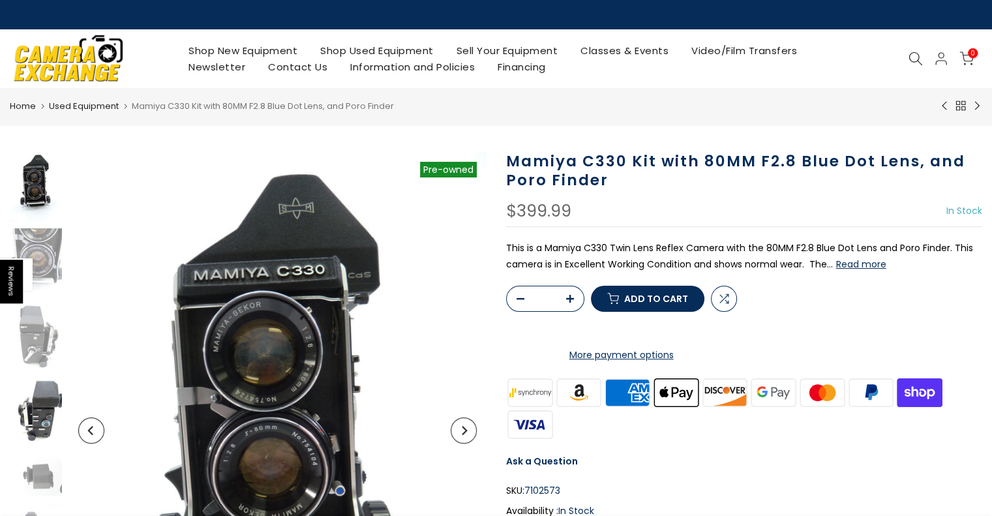
click at [44, 418] on img at bounding box center [36, 415] width 52 height 70
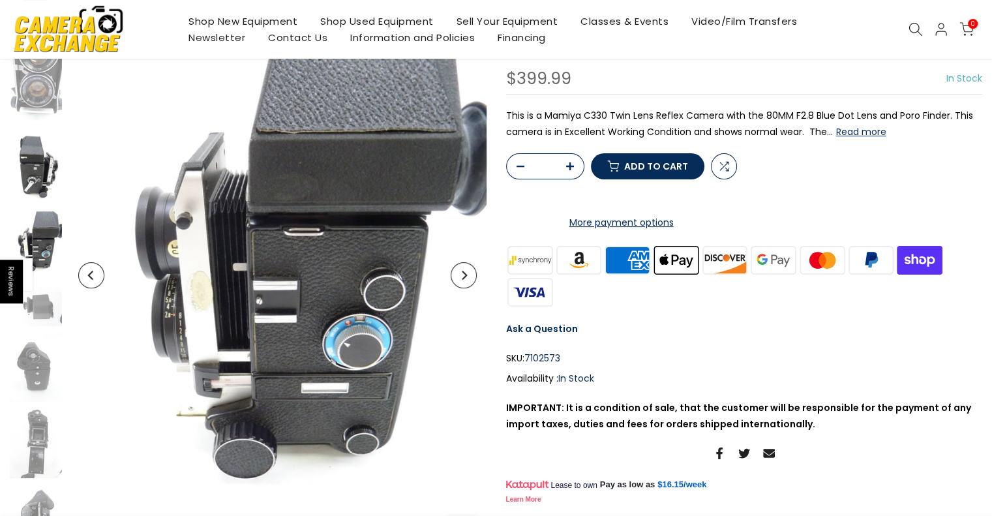
scroll to position [158, 0]
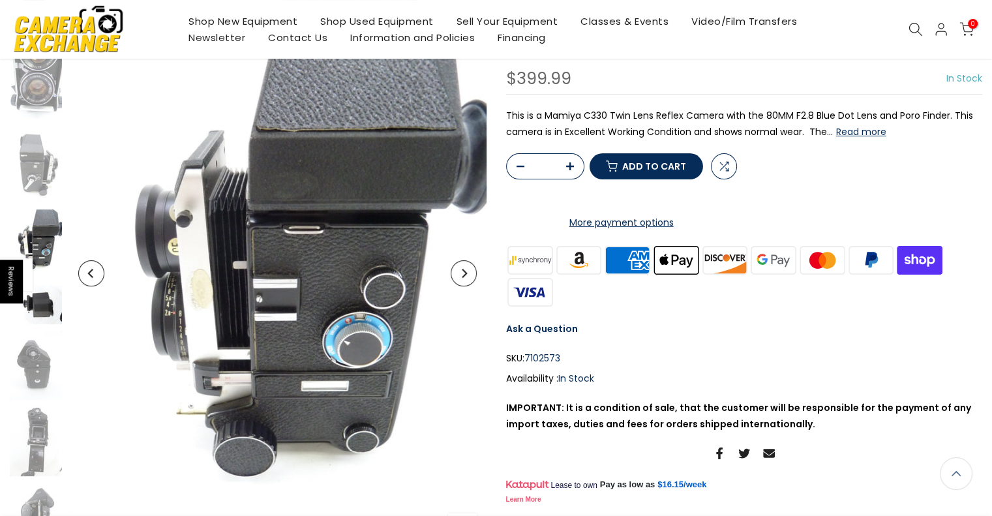
click at [38, 302] on img at bounding box center [36, 304] width 52 height 39
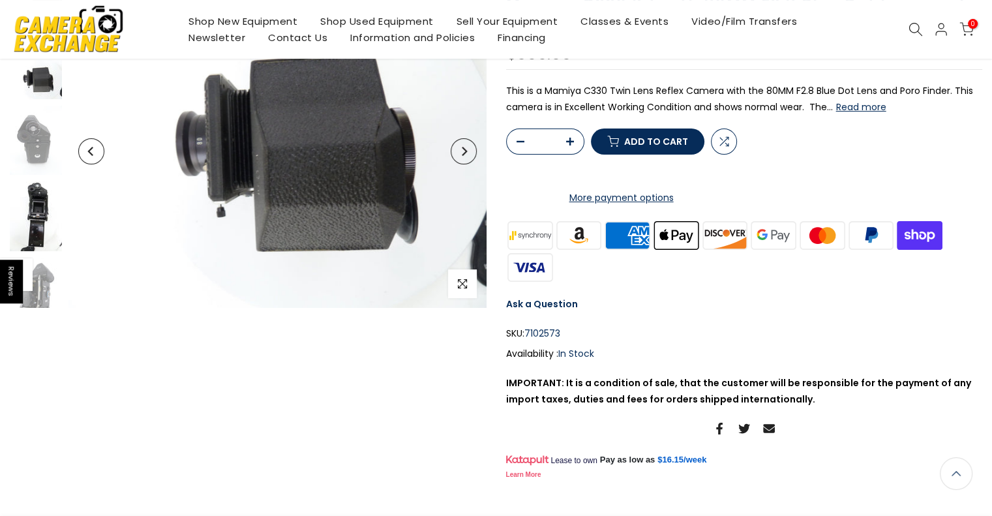
scroll to position [159, 0]
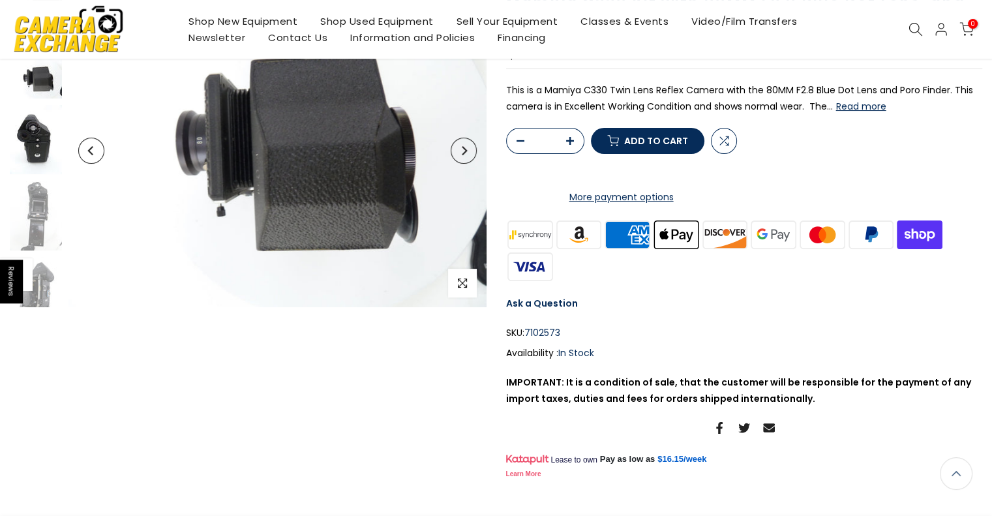
click at [30, 126] on img at bounding box center [36, 140] width 52 height 70
